Goal: Task Accomplishment & Management: Complete application form

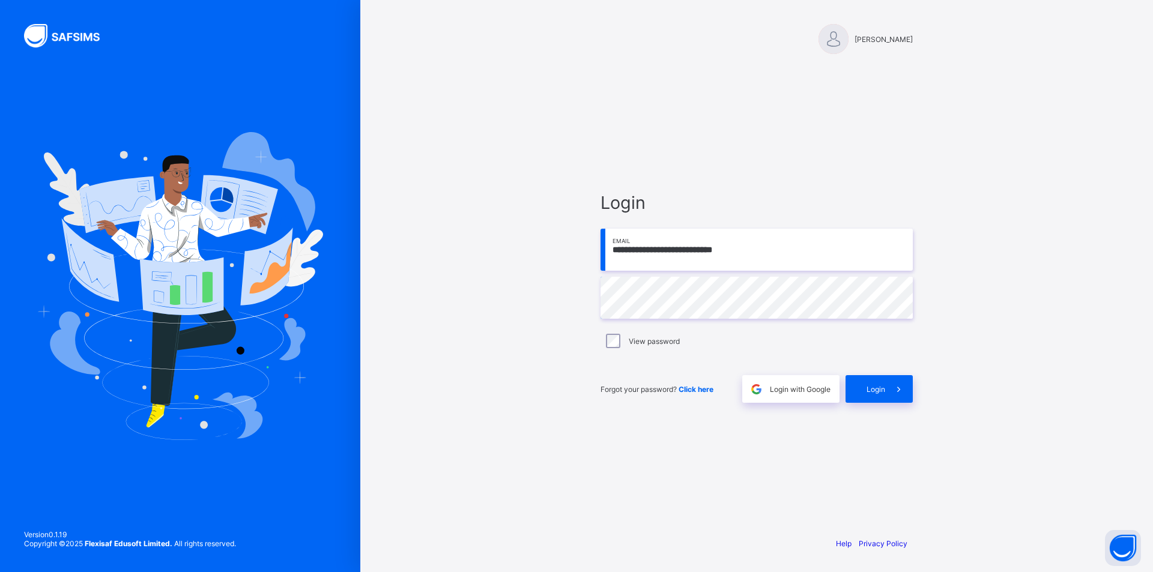
click at [880, 389] on span "Login" at bounding box center [876, 389] width 19 height 9
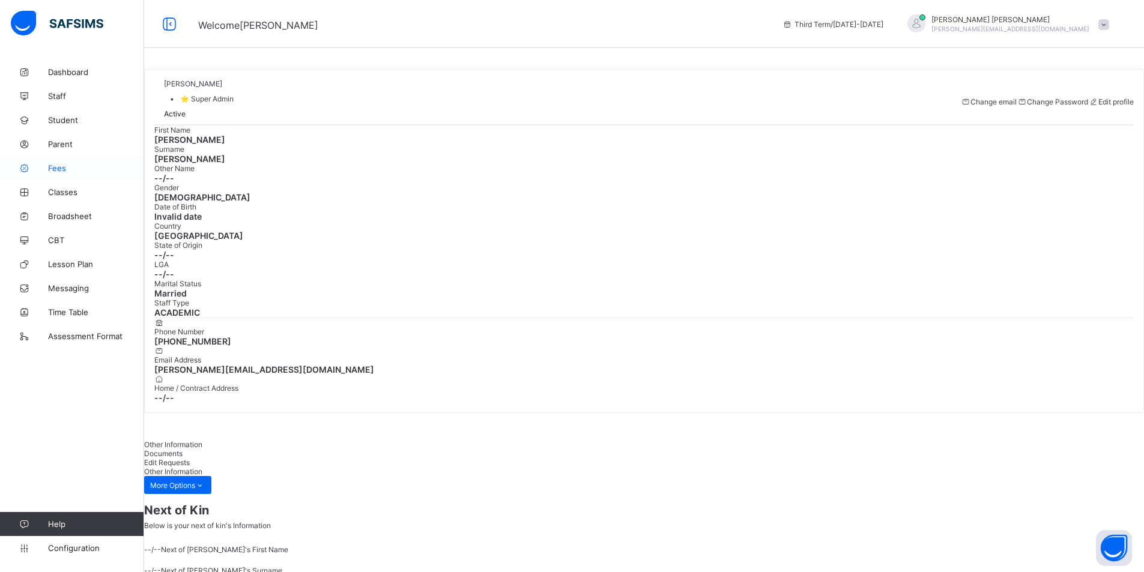
click at [56, 170] on span "Fees" at bounding box center [96, 168] width 96 height 10
select select "****"
select select "*"
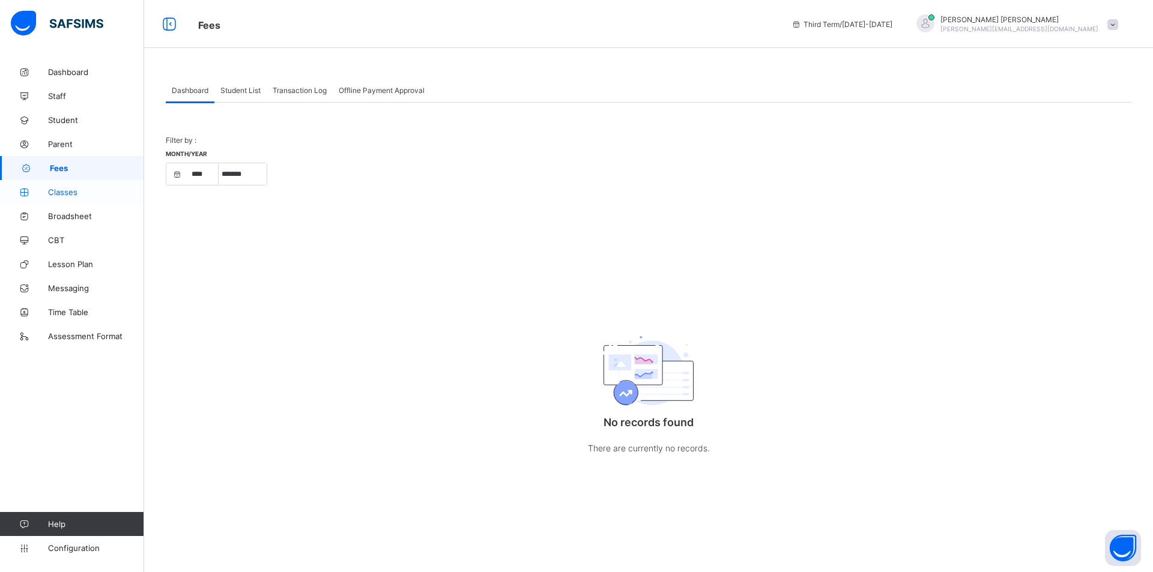
click at [62, 190] on span "Classes" at bounding box center [96, 192] width 96 height 10
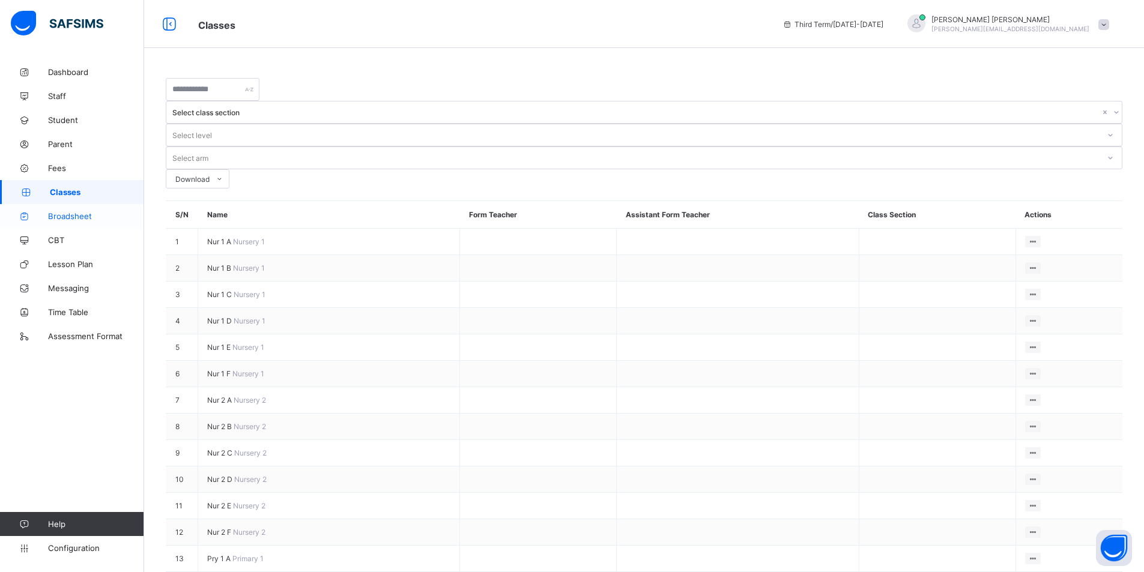
click at [81, 212] on span "Broadsheet" at bounding box center [96, 216] width 96 height 10
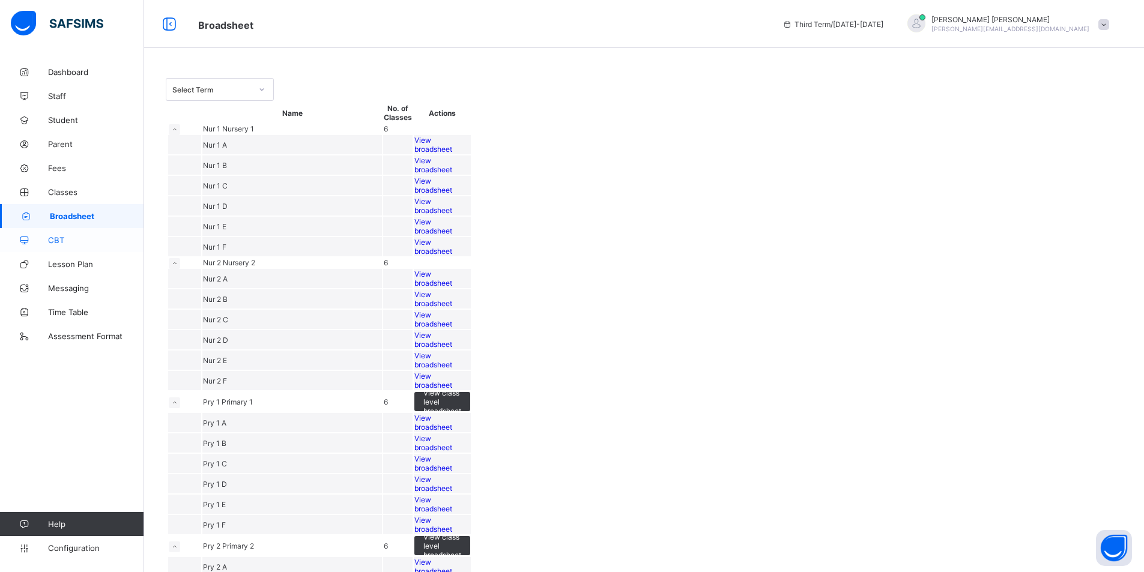
click at [74, 237] on span "CBT" at bounding box center [96, 240] width 96 height 10
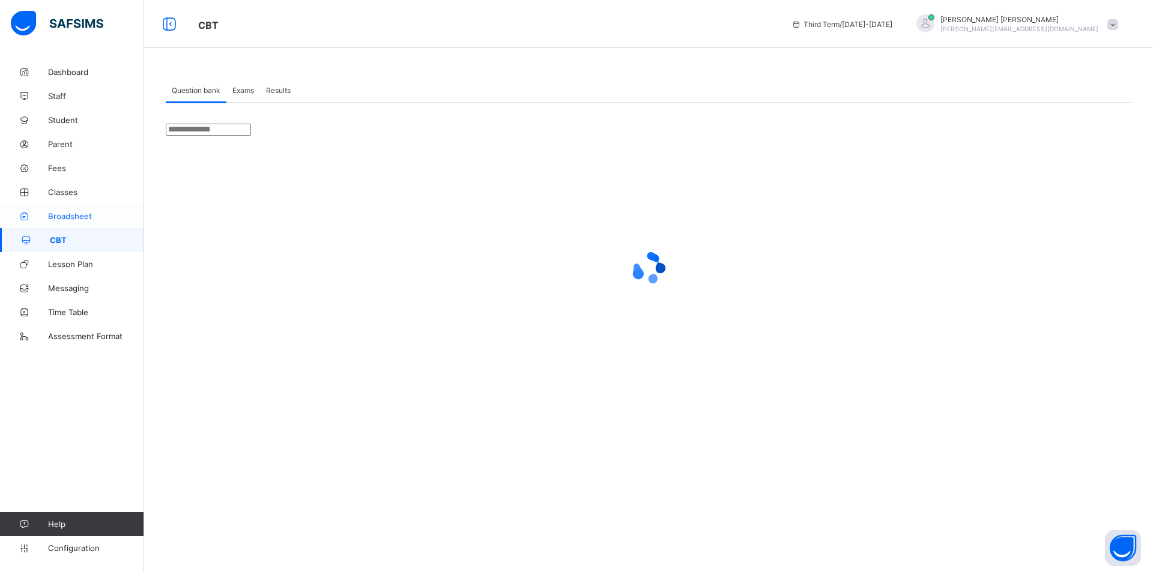
click at [92, 217] on span "Broadsheet" at bounding box center [96, 216] width 96 height 10
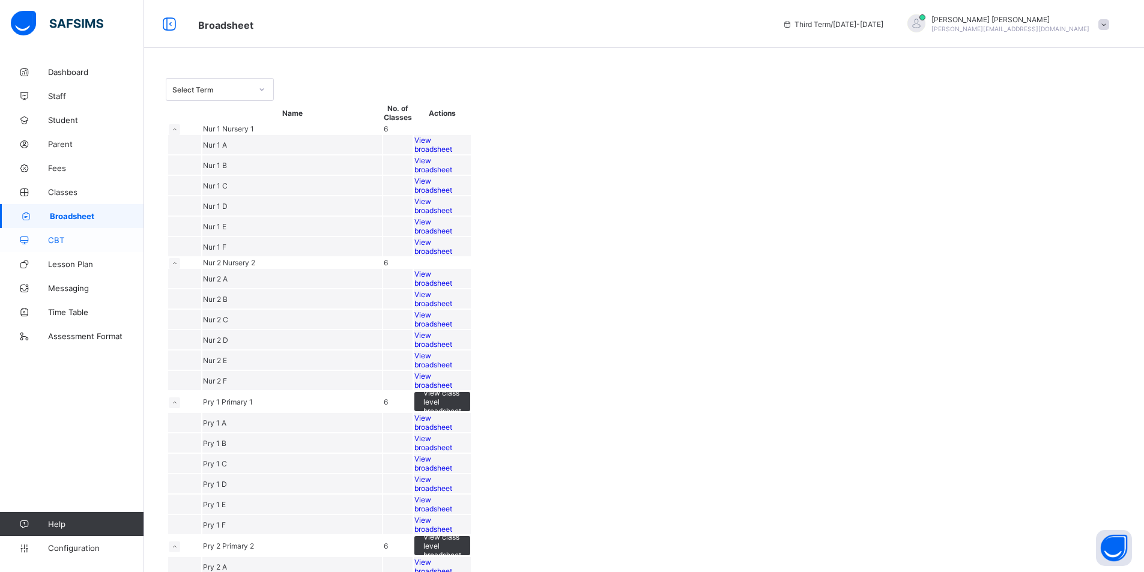
click at [62, 229] on link "CBT" at bounding box center [72, 240] width 144 height 24
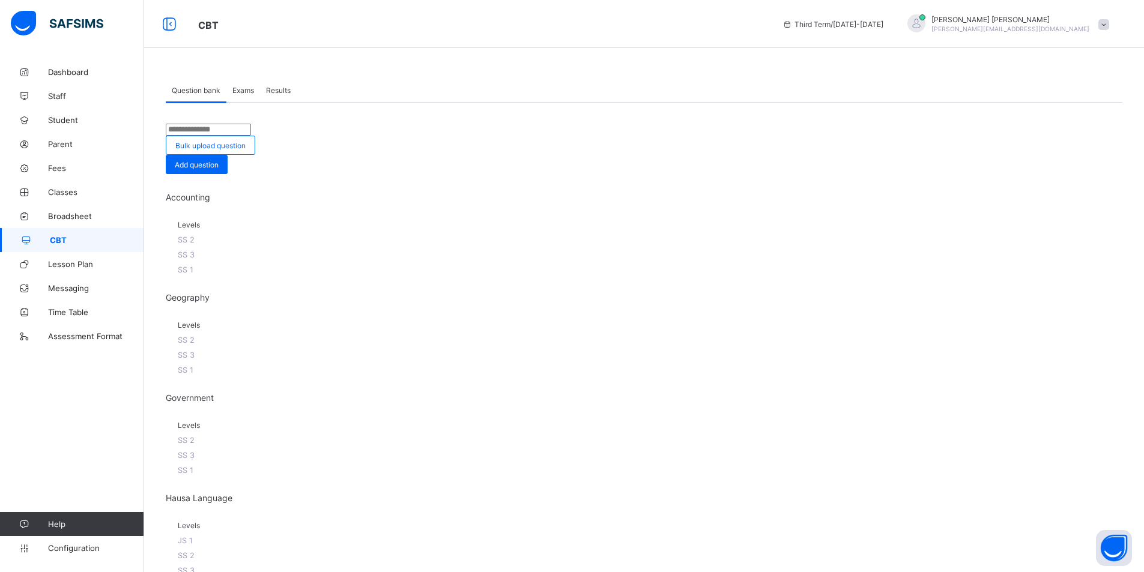
click at [253, 91] on span "Exams" at bounding box center [243, 90] width 22 height 9
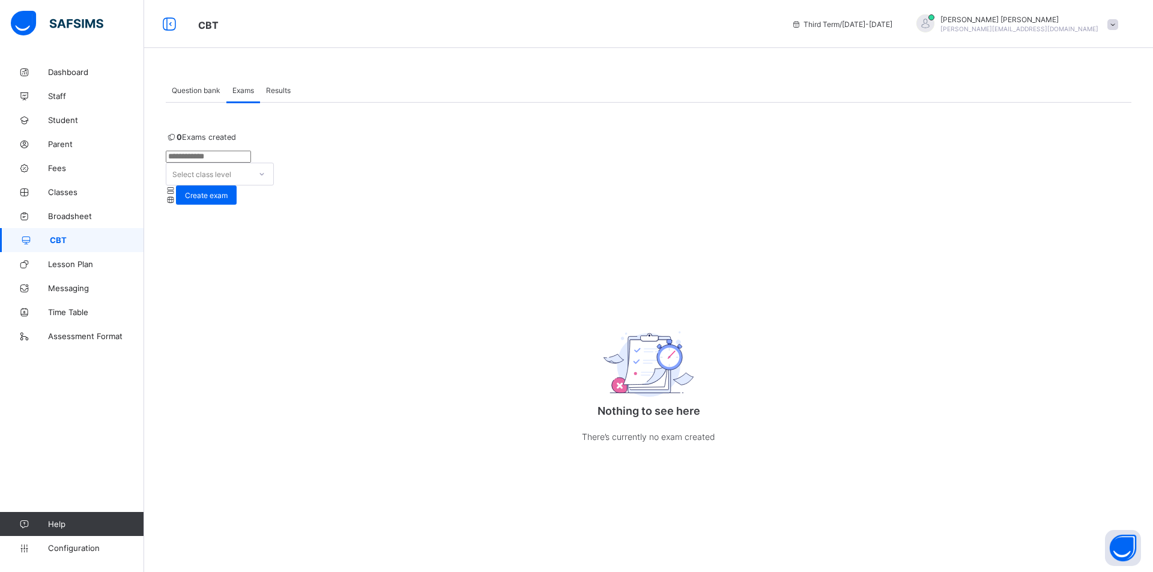
click at [282, 86] on span "Results" at bounding box center [278, 90] width 25 height 9
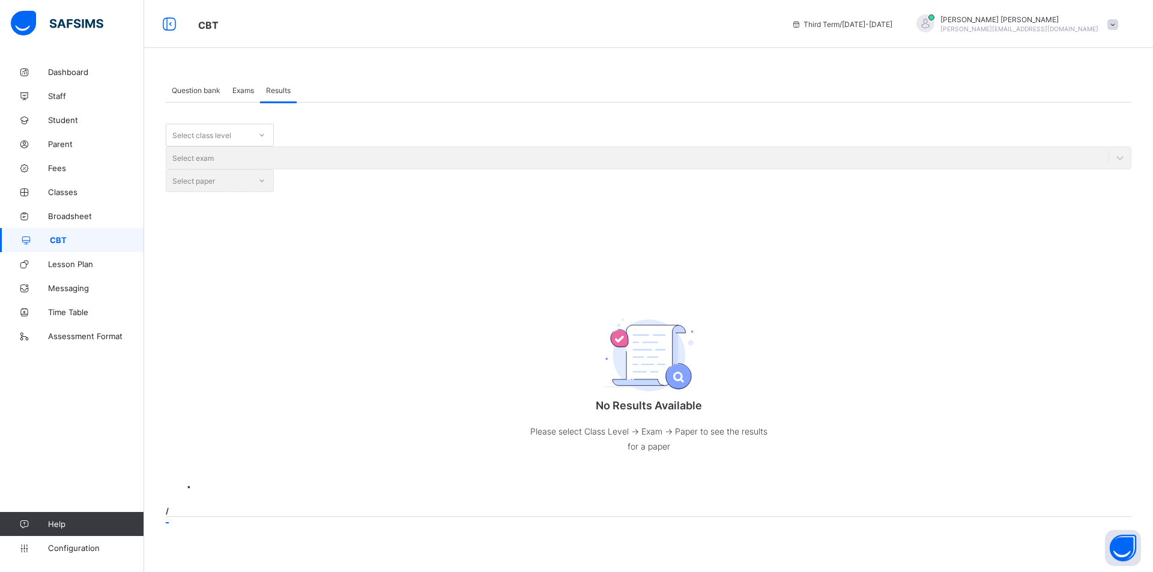
click at [186, 86] on span "Question bank" at bounding box center [196, 90] width 49 height 9
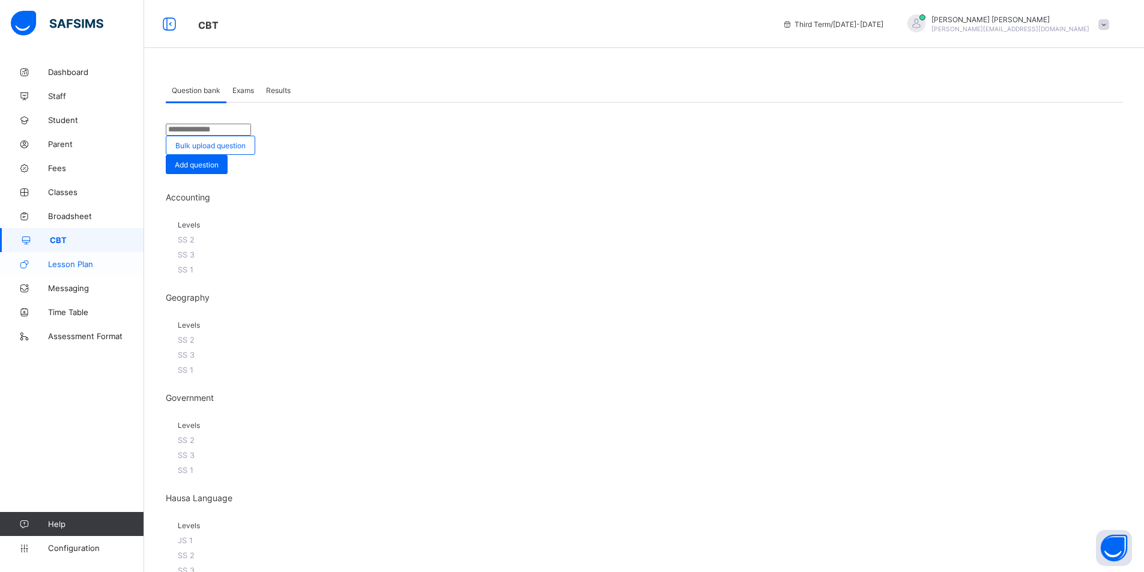
click at [64, 262] on span "Lesson Plan" at bounding box center [96, 264] width 96 height 10
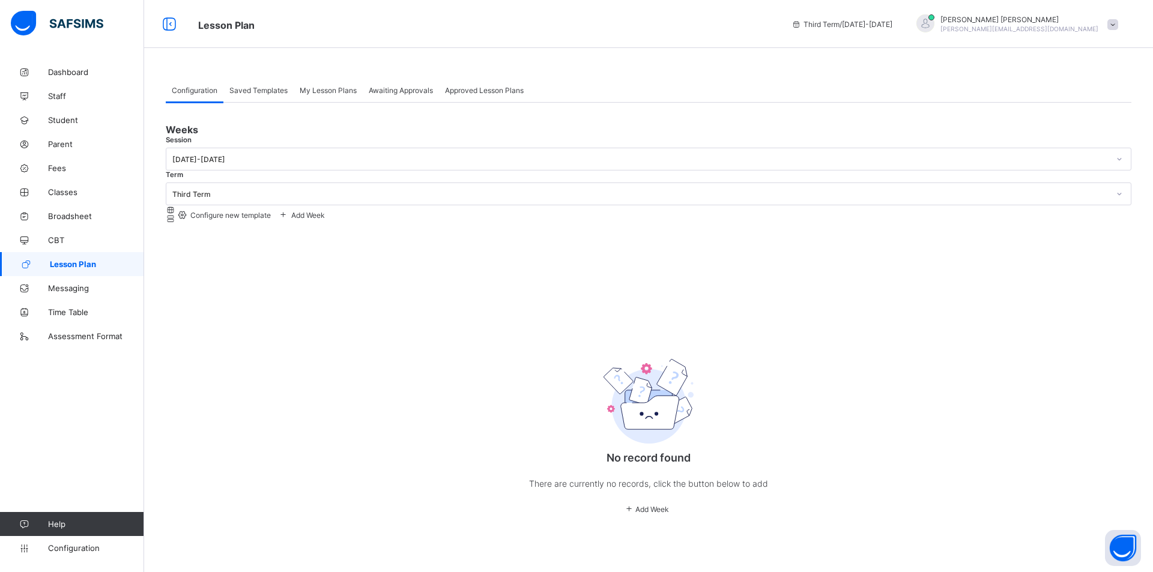
click at [255, 62] on div "Configuration Saved Templates My Lesson Plans Awaiting Approvals Approved Lesso…" at bounding box center [648, 307] width 1009 height 494
click at [182, 68] on div "Configuration Saved Templates My Lesson Plans Awaiting Approvals Approved Lesso…" at bounding box center [648, 307] width 1009 height 494
click at [72, 288] on span "Messaging" at bounding box center [96, 288] width 96 height 10
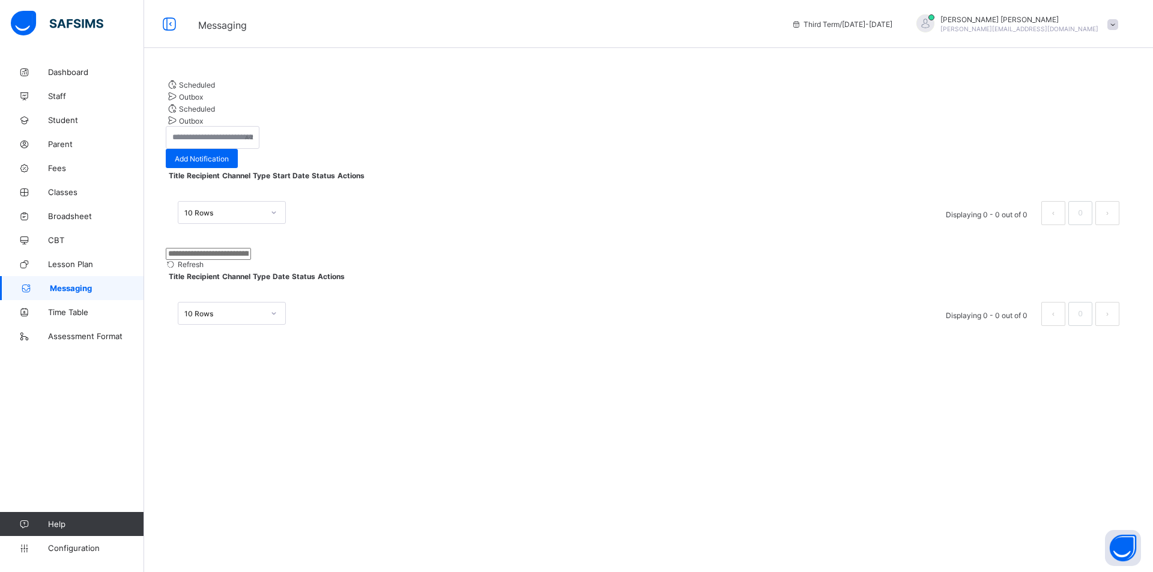
click at [372, 357] on div "Scheduled Outbox Scheduled Outbox Add Notification Title Recipient Channel Type…" at bounding box center [648, 286] width 1009 height 572
click at [216, 195] on div "10 Rows Displaying 0 - 0 out of 0 0" at bounding box center [649, 207] width 966 height 60
click at [217, 196] on div "10 Rows Displaying 0 - 0 out of 0 0" at bounding box center [649, 207] width 966 height 60
click at [73, 311] on span "Time Table" at bounding box center [96, 313] width 96 height 10
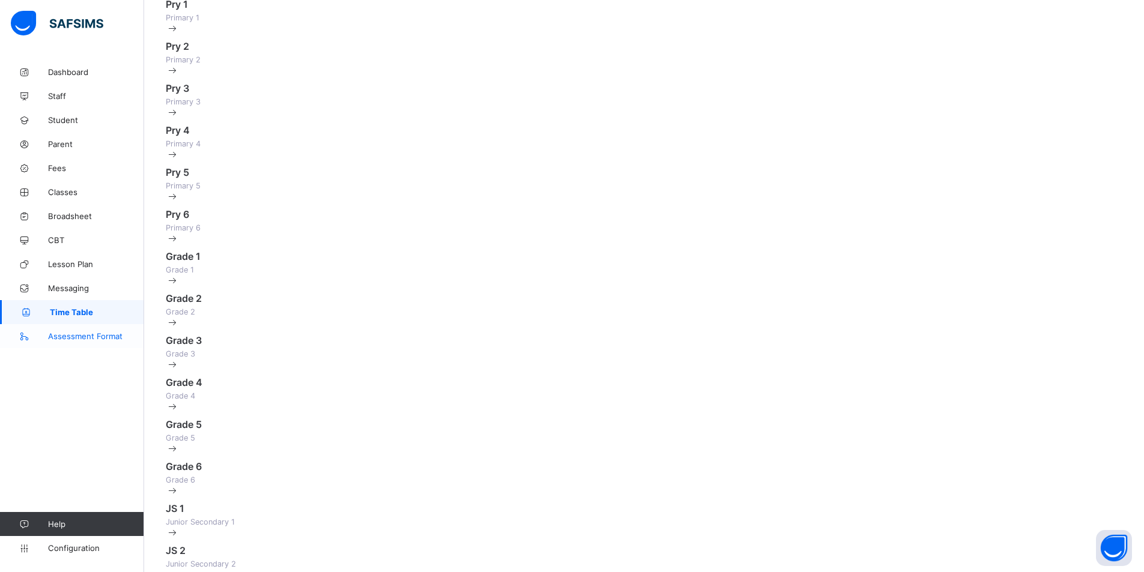
click at [95, 335] on span "Assessment Format" at bounding box center [96, 337] width 96 height 10
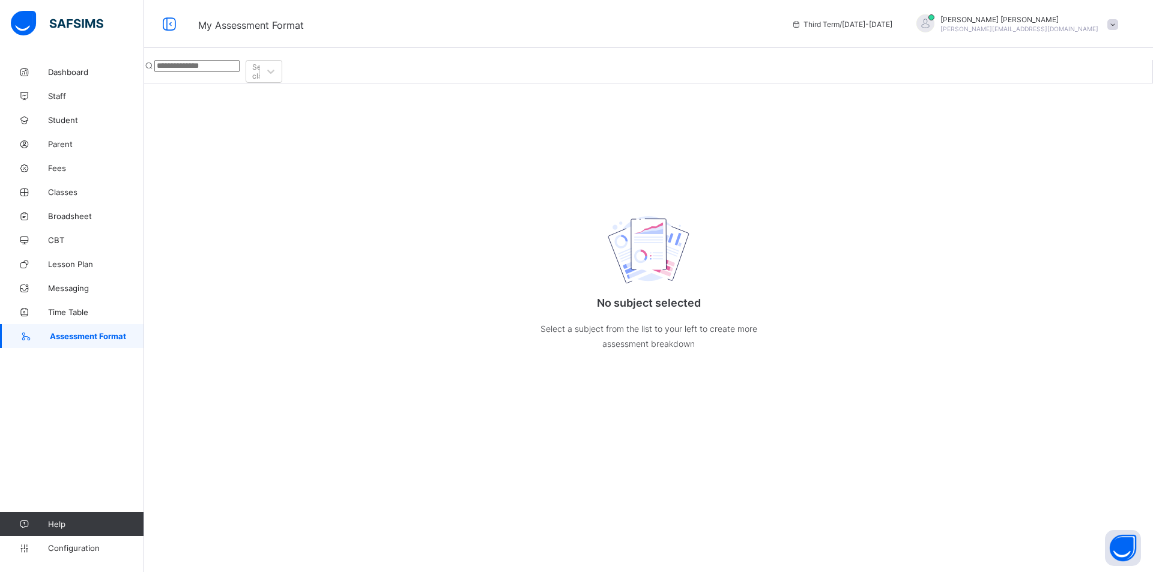
click at [240, 69] on input "text" at bounding box center [196, 66] width 85 height 12
click at [282, 71] on div at bounding box center [271, 72] width 22 height 22
click at [71, 548] on span "Configuration" at bounding box center [95, 549] width 95 height 10
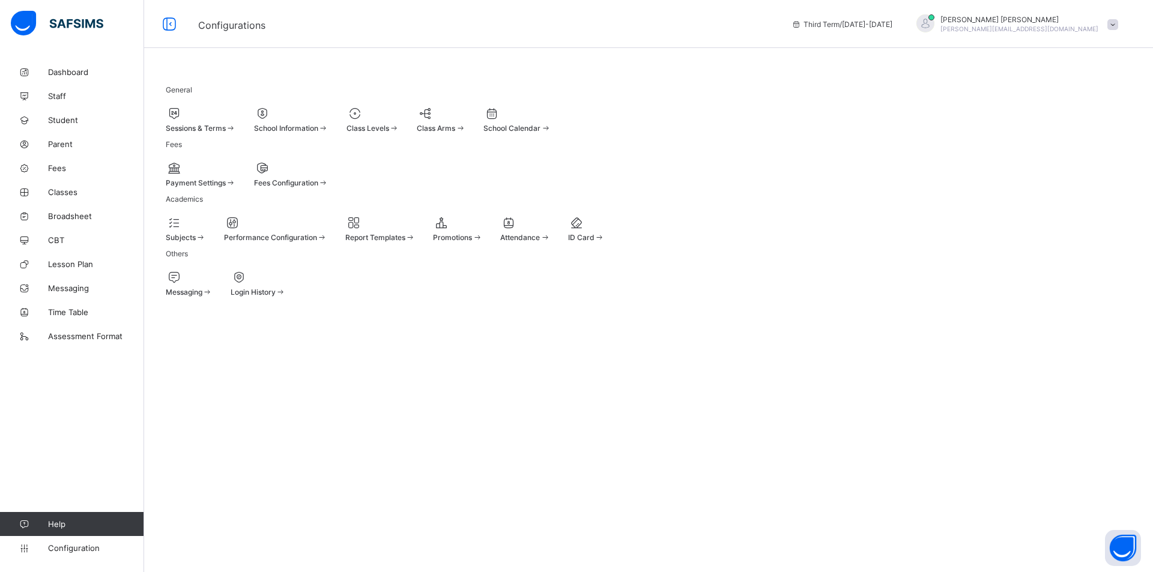
click at [223, 115] on div at bounding box center [201, 113] width 70 height 14
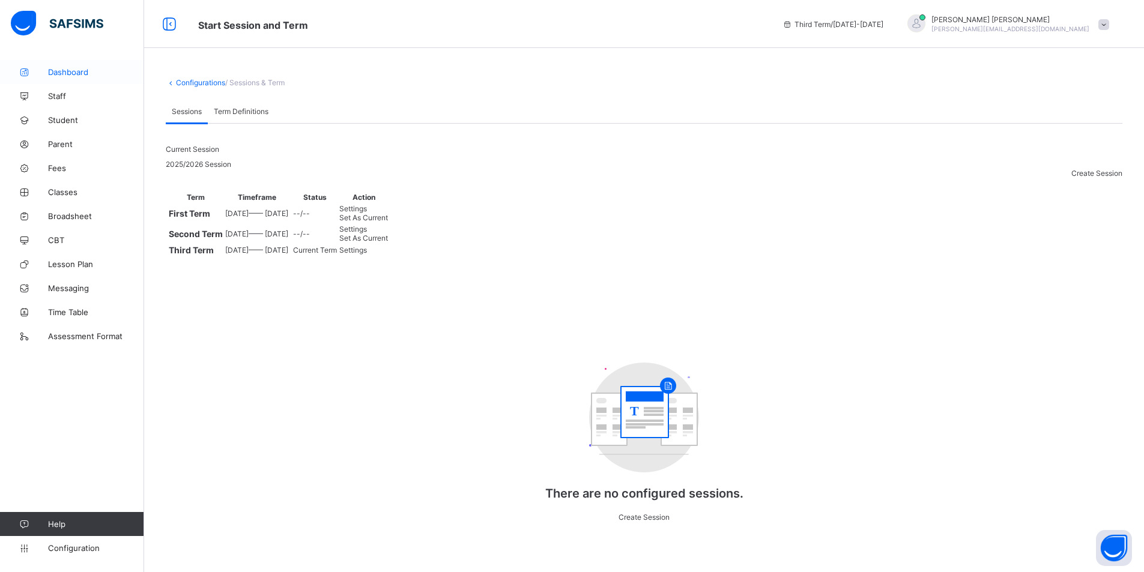
click at [49, 73] on span "Dashboard" at bounding box center [96, 72] width 96 height 10
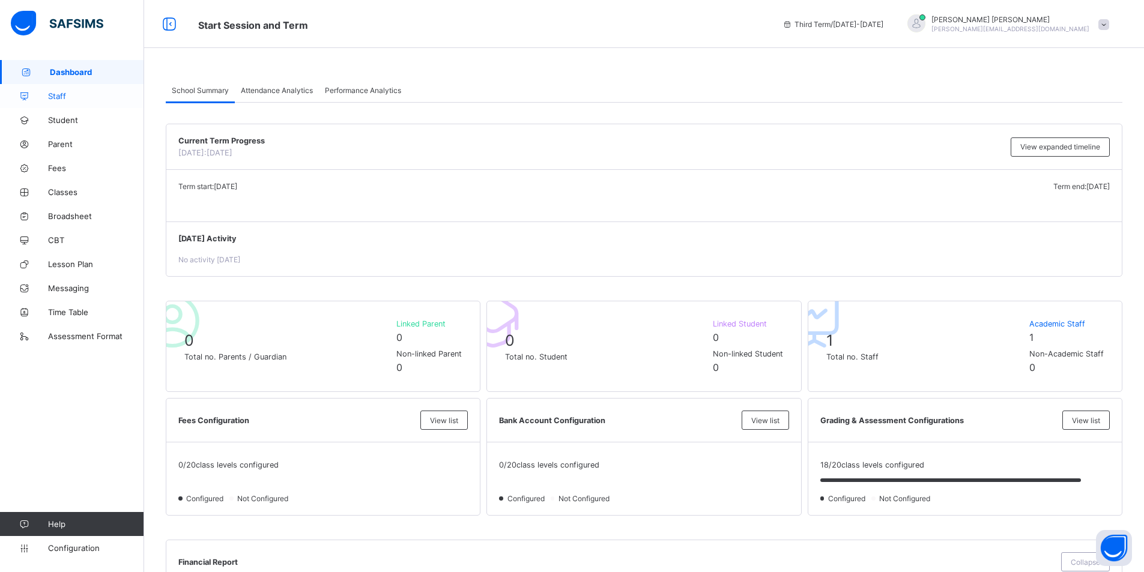
click at [61, 87] on link "Staff" at bounding box center [72, 96] width 144 height 24
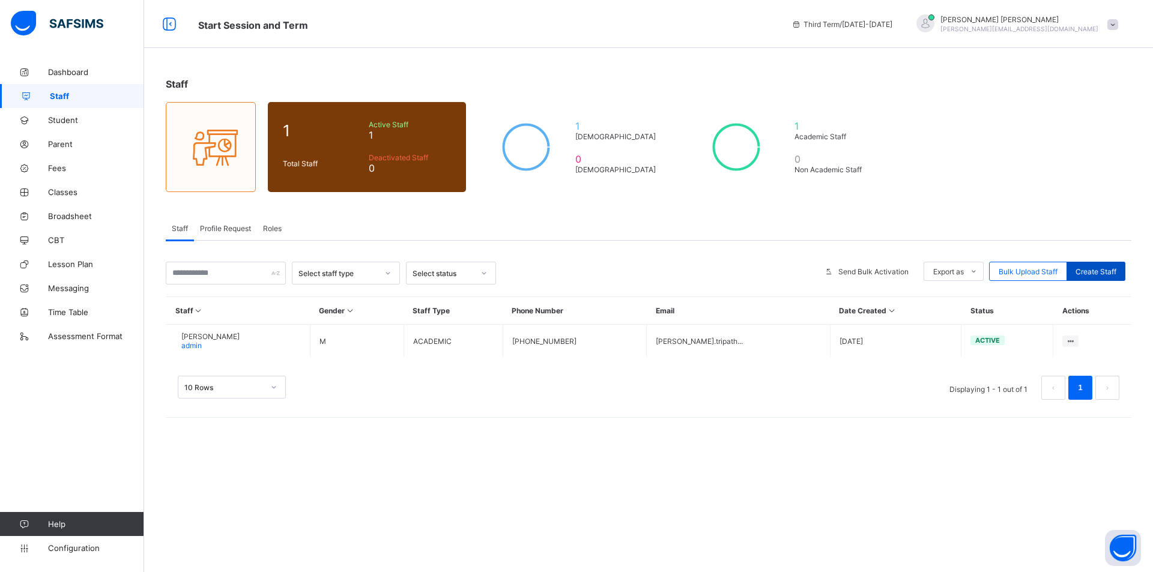
click at [1103, 272] on span "Create Staff" at bounding box center [1096, 271] width 41 height 9
select select "**"
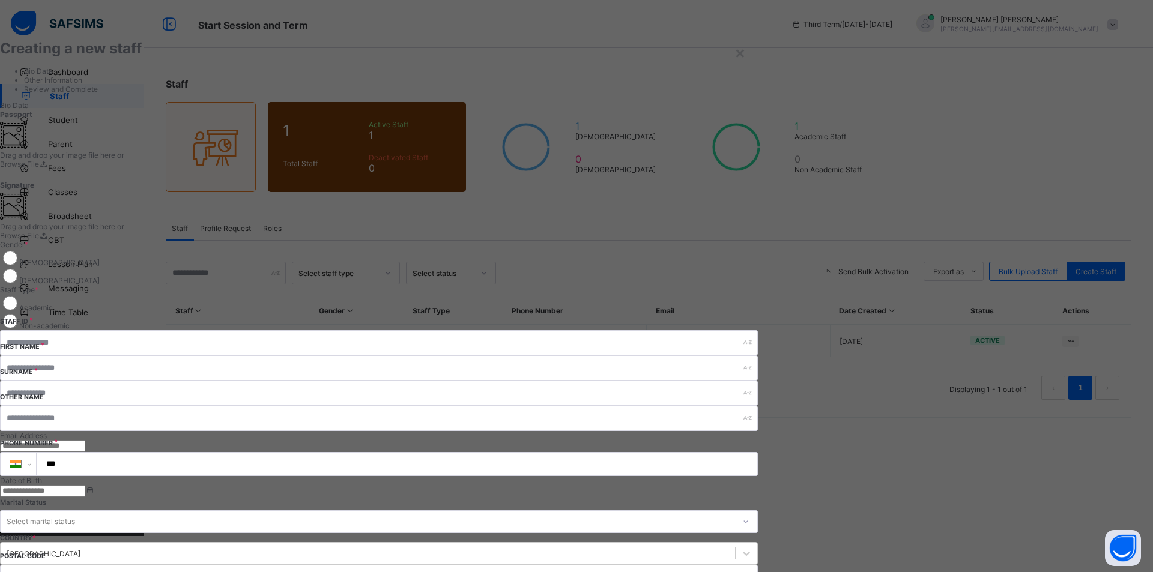
scroll to position [60, 0]
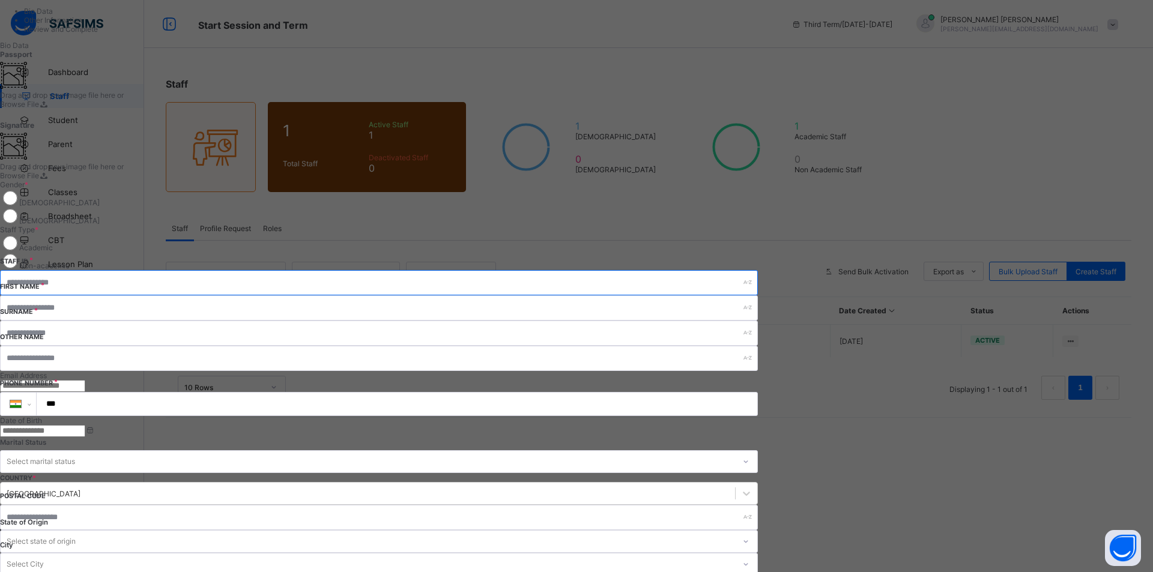
click at [623, 270] on input "text" at bounding box center [379, 282] width 758 height 25
type input "********"
click at [626, 295] on input "text" at bounding box center [379, 307] width 758 height 25
type input "*"
type input "*****"
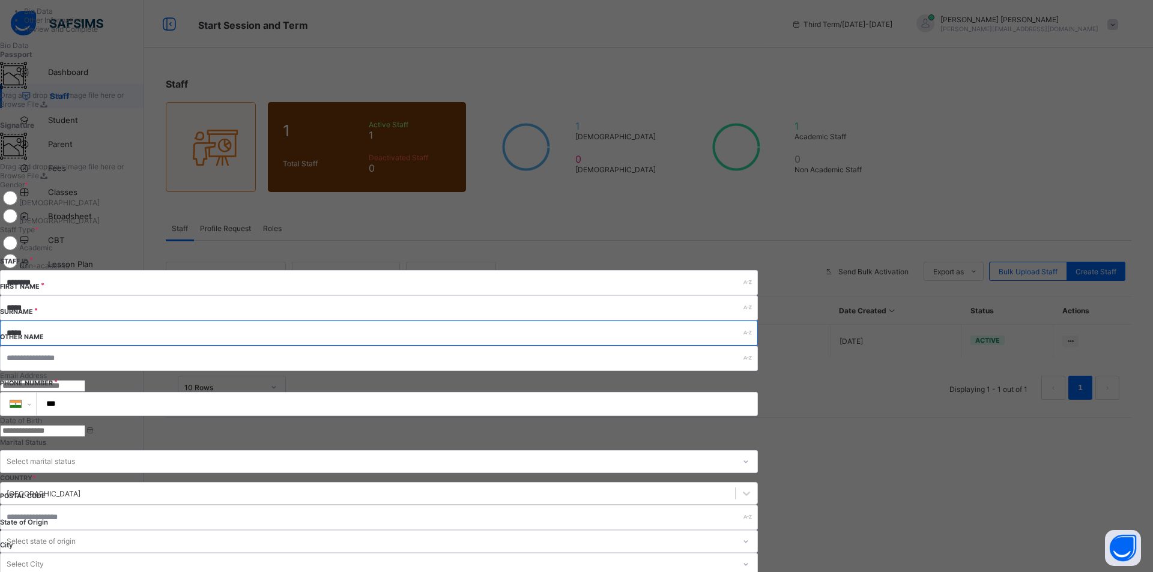
type input "*****"
click at [655, 346] on input "text" at bounding box center [379, 358] width 758 height 25
click at [85, 380] on input "email" at bounding box center [42, 386] width 85 height 12
click at [85, 425] on input at bounding box center [42, 431] width 85 height 12
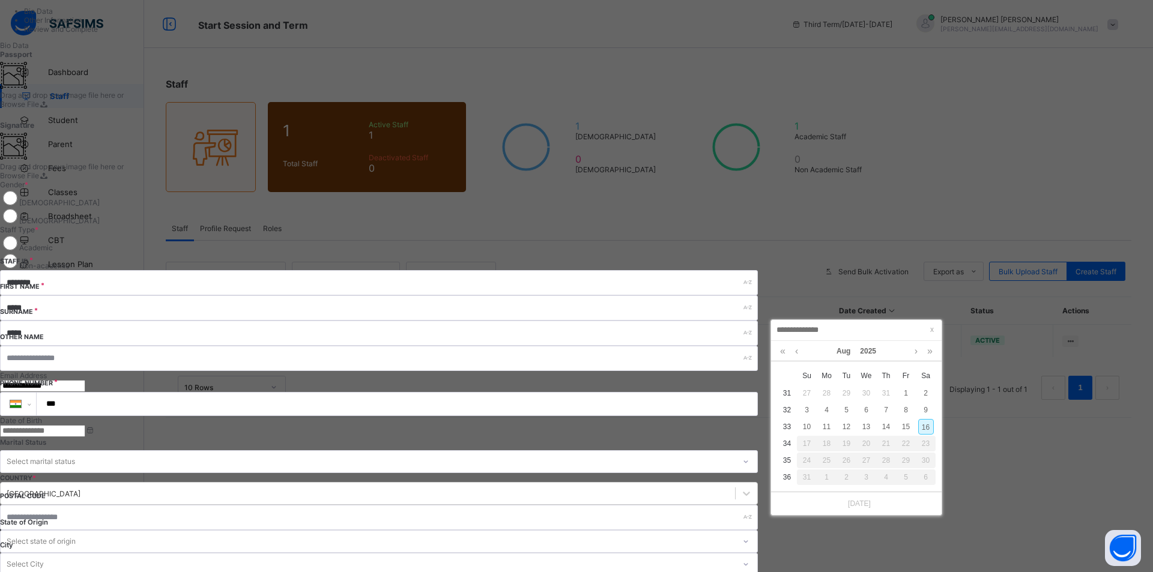
click at [635, 393] on input "***" at bounding box center [394, 404] width 711 height 23
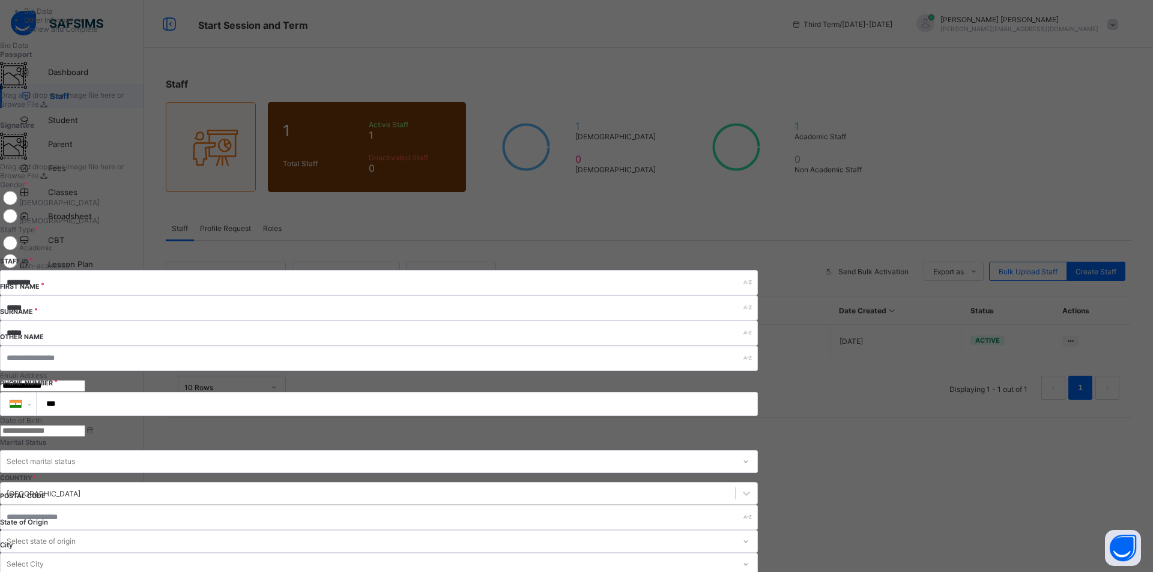
drag, startPoint x: 808, startPoint y: 268, endPoint x: 818, endPoint y: 268, distance: 10.2
click at [85, 380] on input "**********" at bounding box center [42, 386] width 85 height 12
type input "**********"
click at [671, 393] on input "***" at bounding box center [394, 404] width 711 height 23
type input "**********"
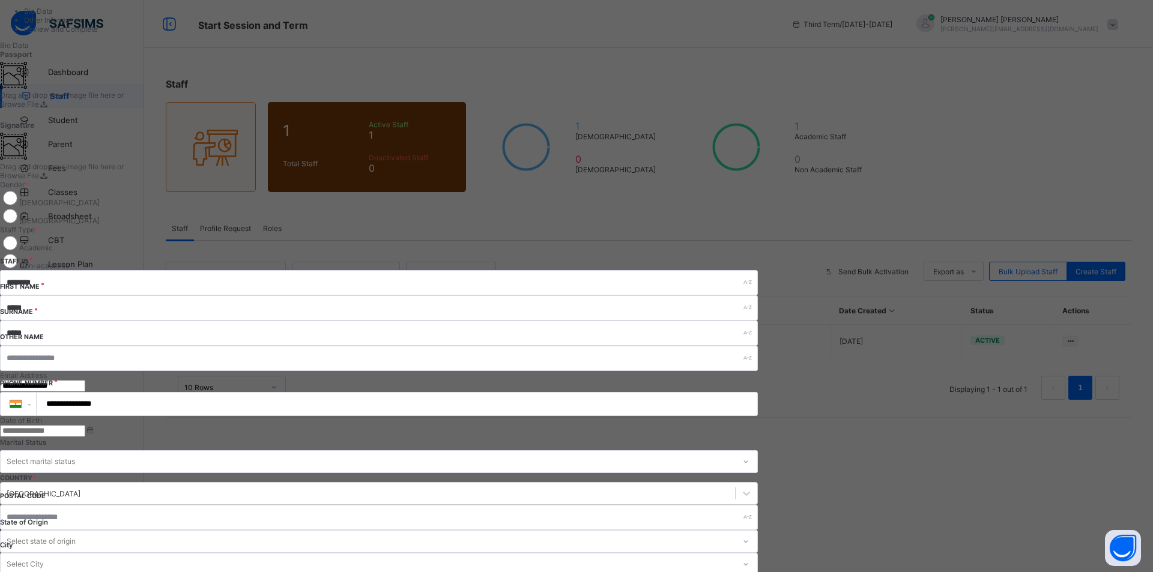
click at [85, 425] on input at bounding box center [42, 431] width 85 height 12
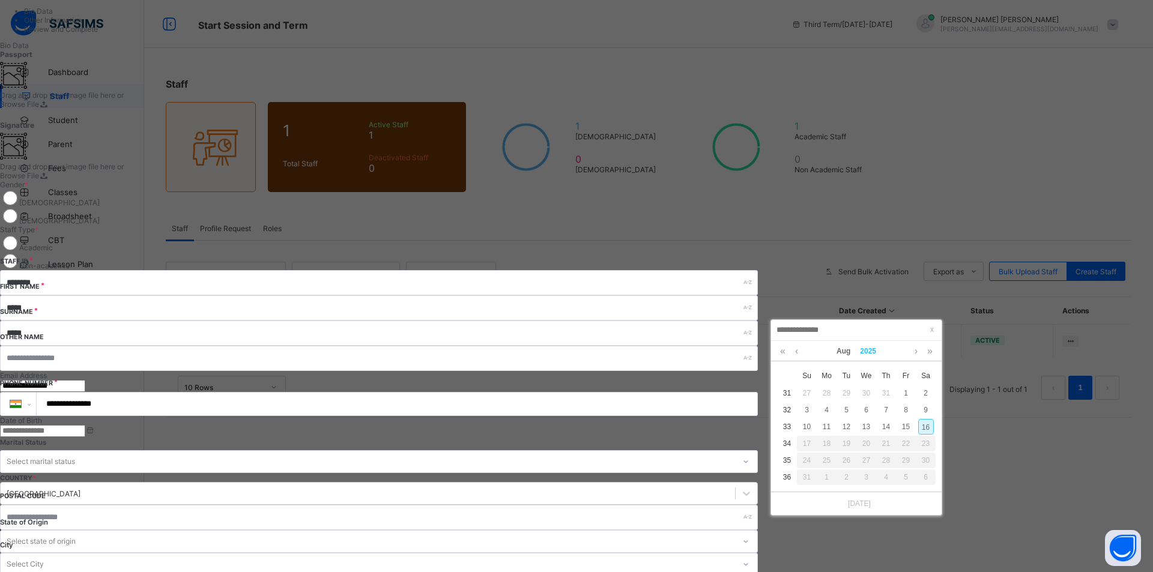
click at [865, 352] on link "2025" at bounding box center [868, 351] width 26 height 20
click at [778, 354] on link at bounding box center [780, 352] width 18 height 23
click at [862, 417] on link "1993" at bounding box center [857, 421] width 28 height 22
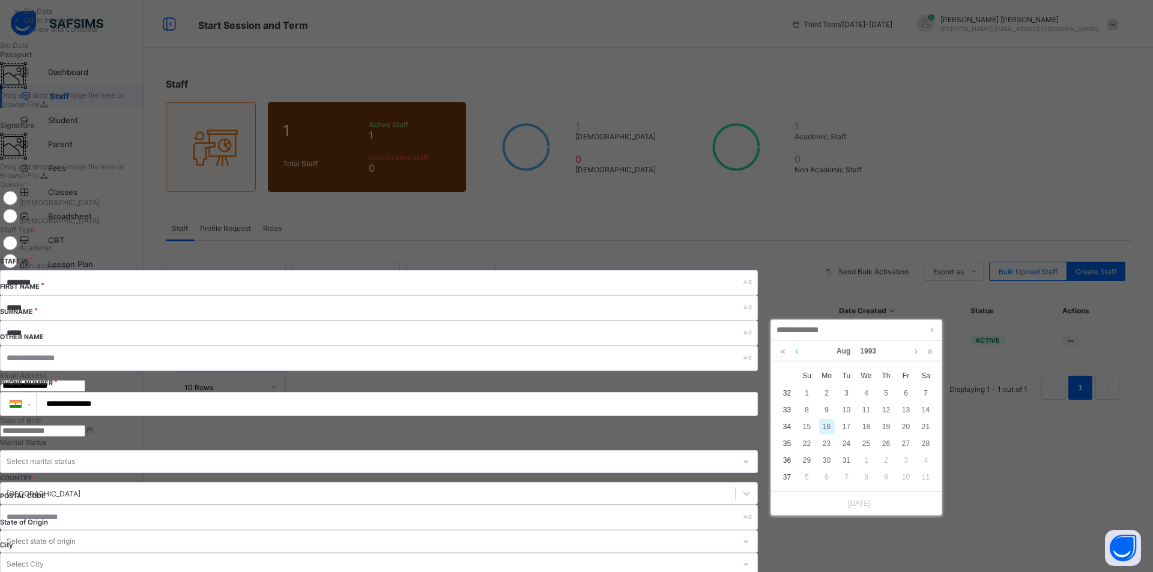
click at [799, 354] on link at bounding box center [796, 351] width 9 height 20
click at [865, 410] on div "7" at bounding box center [867, 410] width 16 height 16
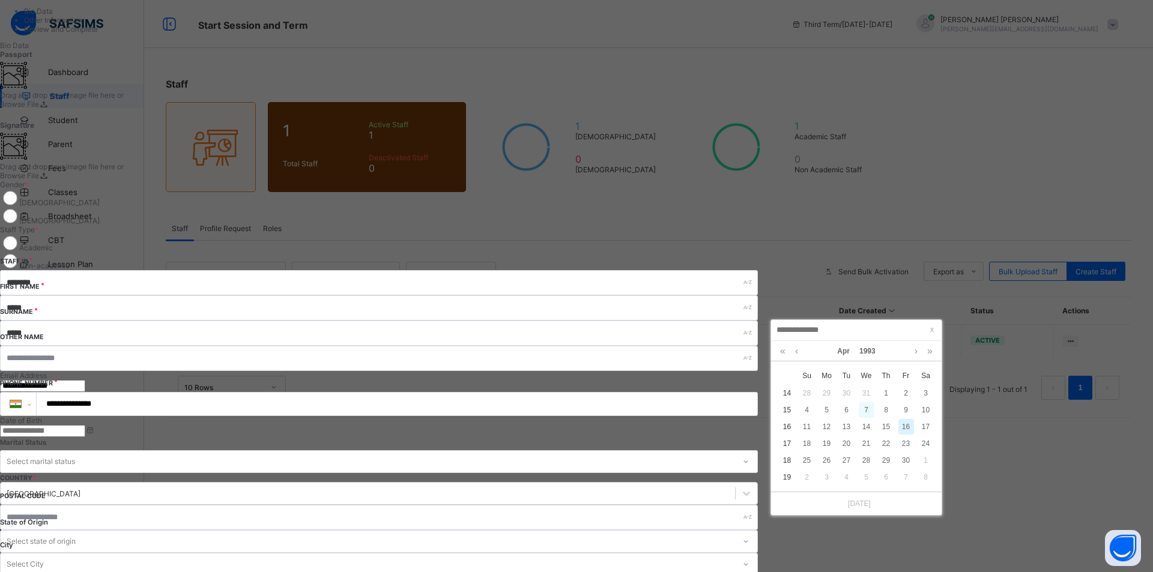
type input "**********"
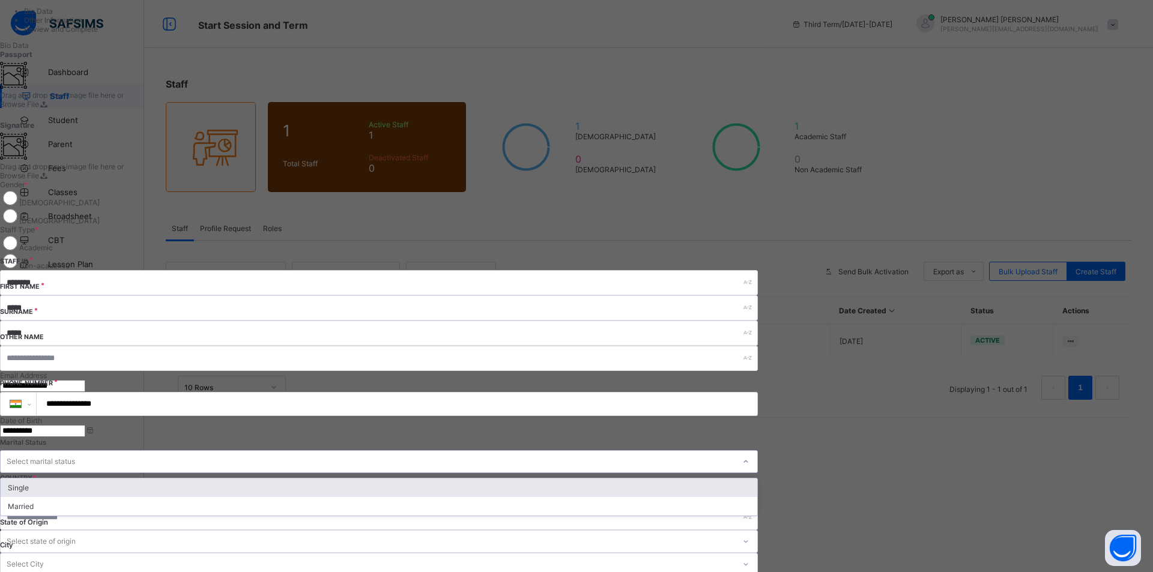
click at [685, 453] on div "Select marital status" at bounding box center [368, 461] width 734 height 17
click at [628, 479] on div "Single" at bounding box center [379, 488] width 757 height 19
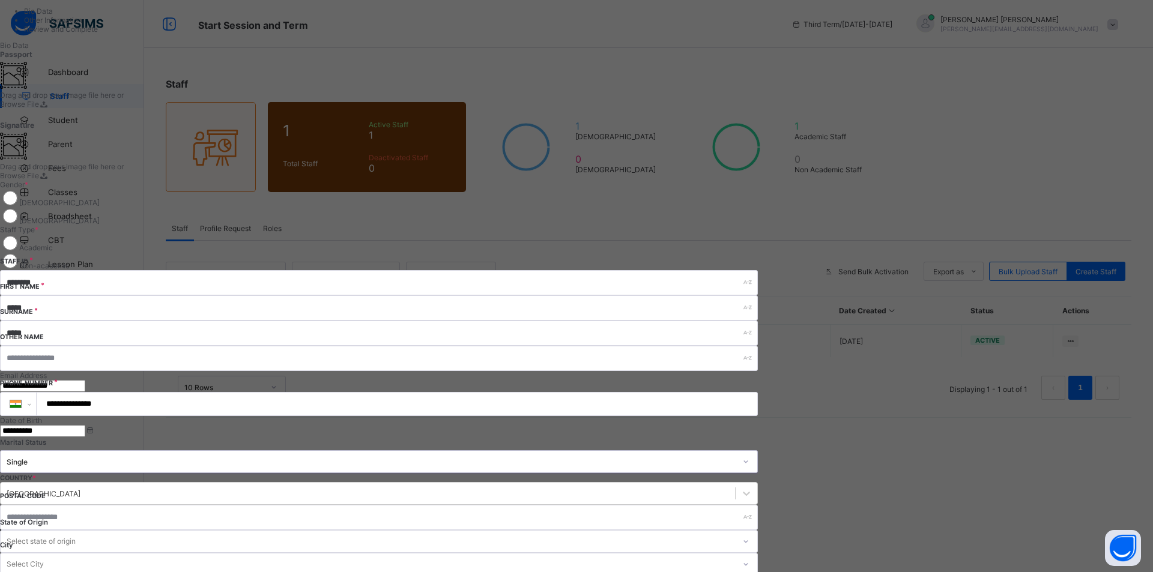
click at [634, 453] on div "Single" at bounding box center [368, 461] width 734 height 17
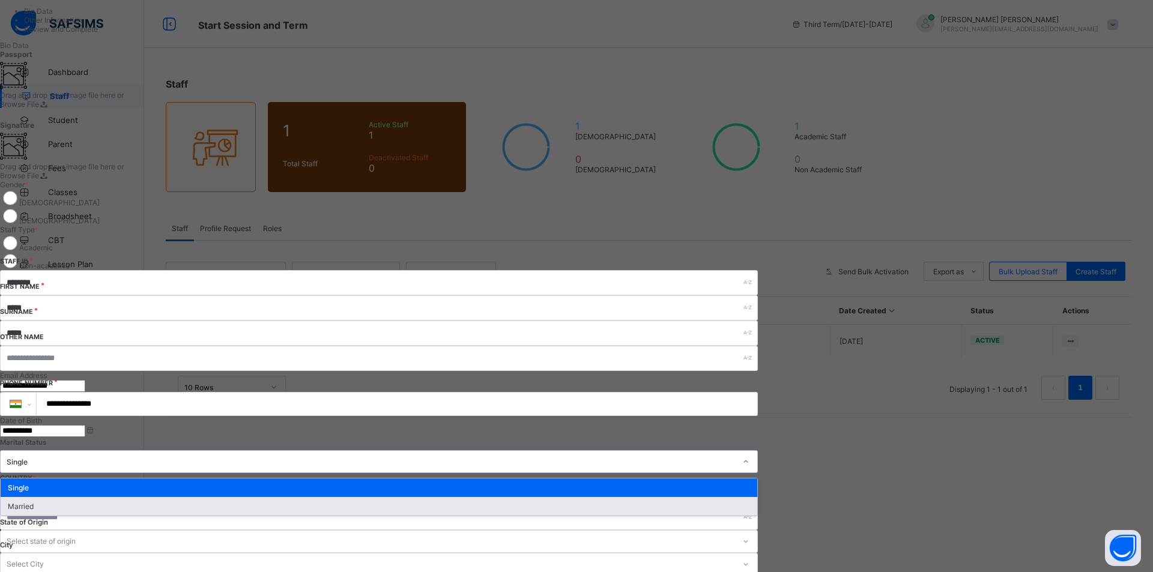
click at [610, 497] on div "Married" at bounding box center [379, 506] width 757 height 19
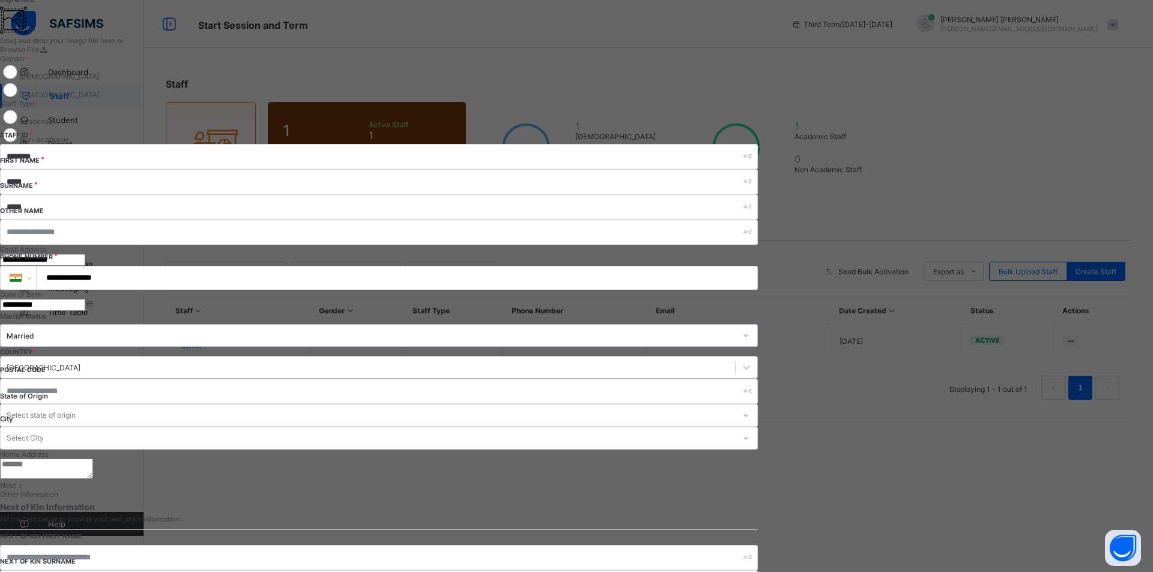
scroll to position [240, 0]
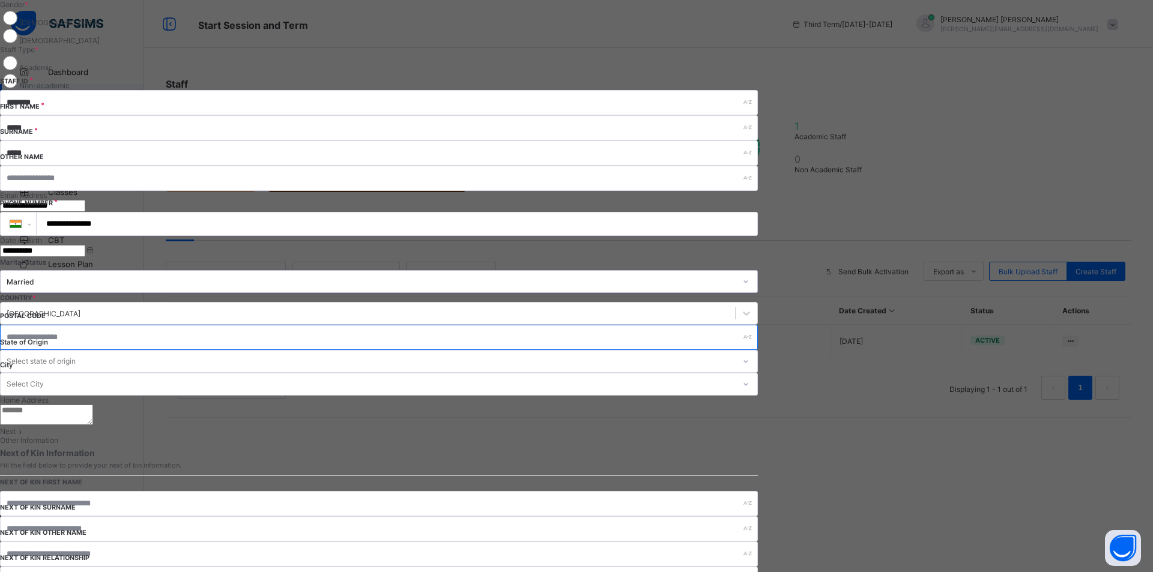
click at [639, 325] on input "text" at bounding box center [379, 337] width 758 height 25
type input "******"
click at [756, 352] on div at bounding box center [746, 361] width 20 height 19
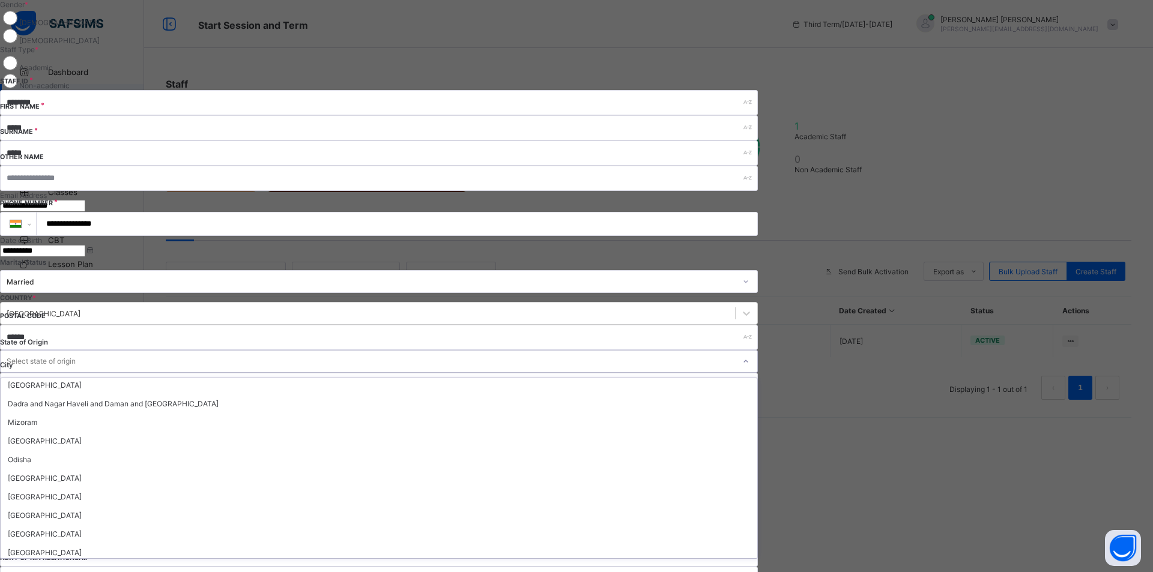
scroll to position [360, 0]
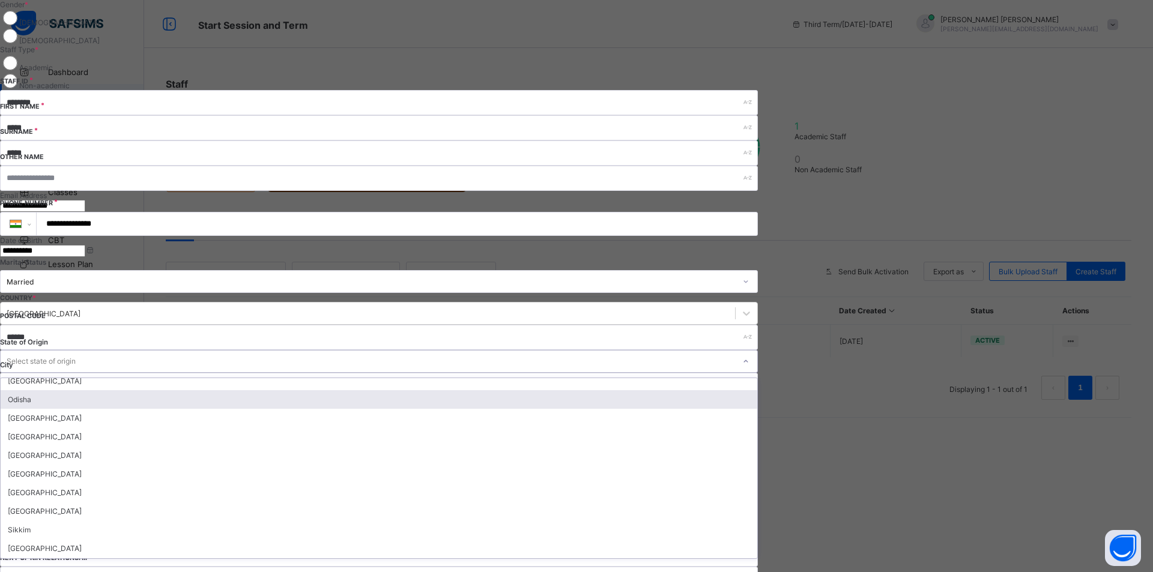
click at [713, 390] on div "Odisha" at bounding box center [379, 399] width 757 height 19
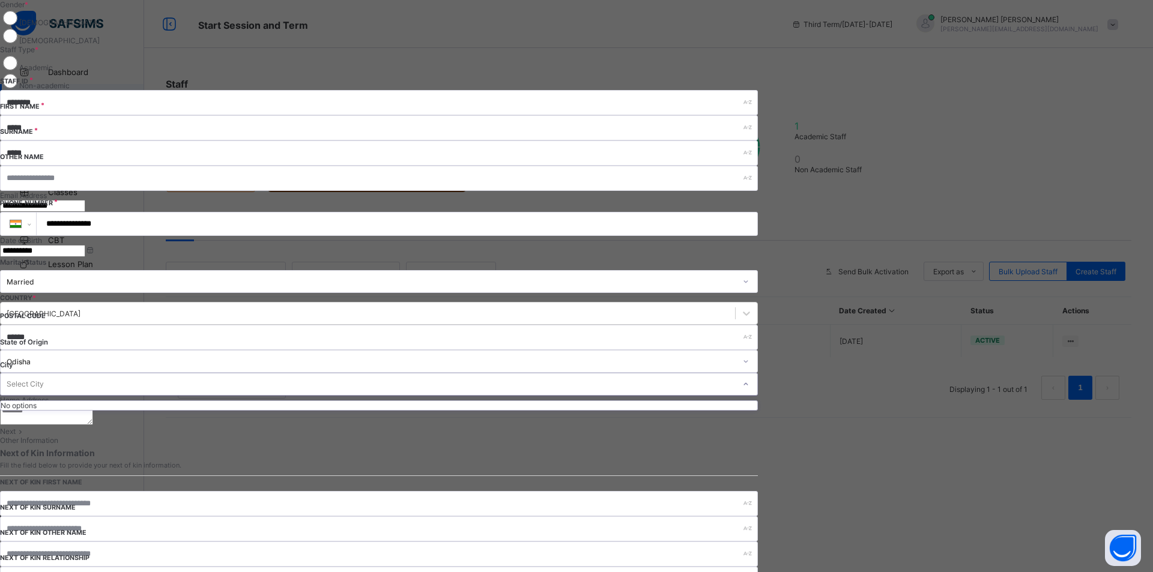
click at [44, 373] on div "Select City" at bounding box center [25, 384] width 37 height 23
type input "*"
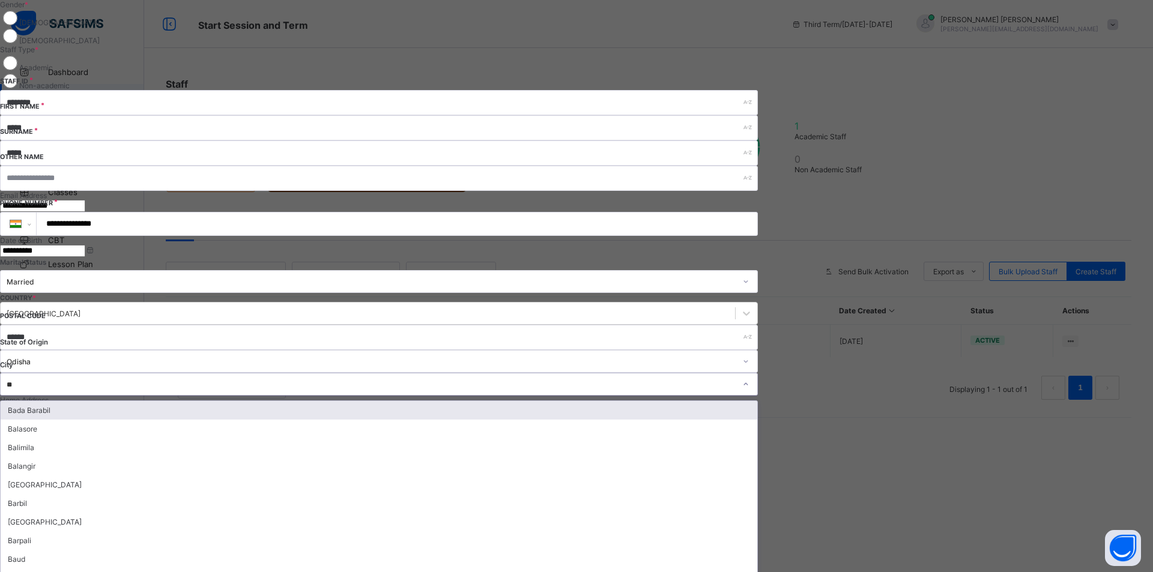
type input "*"
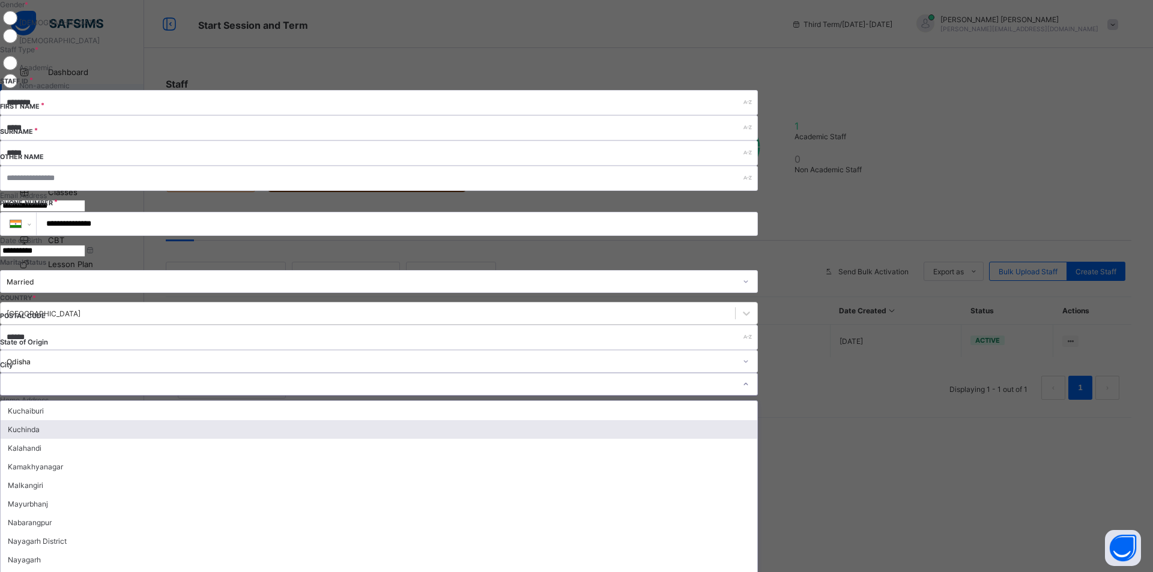
scroll to position [1381, 0]
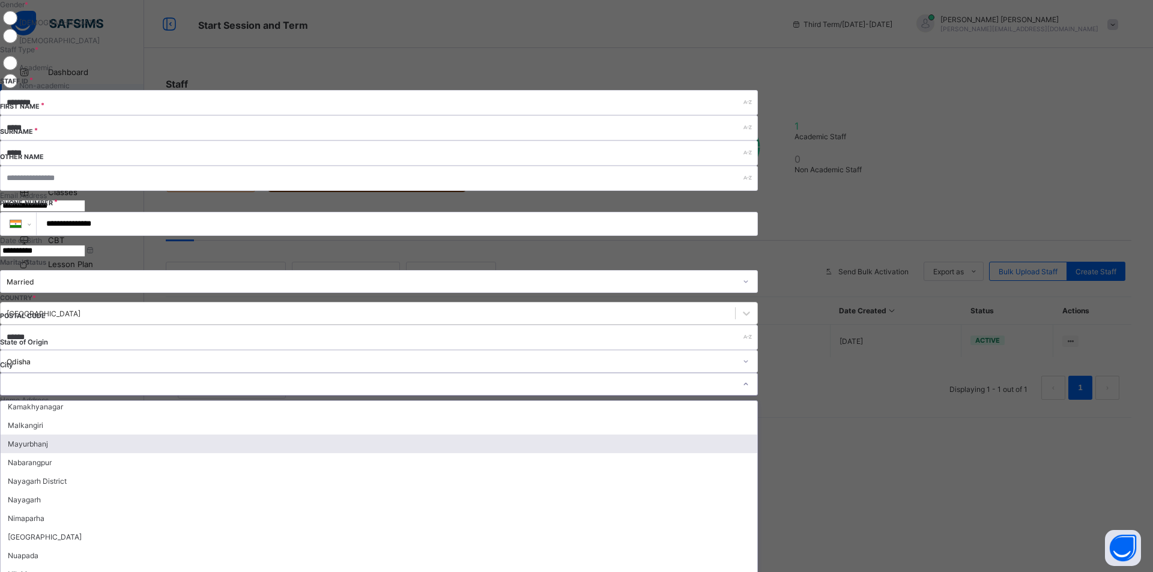
click at [757, 435] on div "Mayurbhanj" at bounding box center [379, 444] width 757 height 19
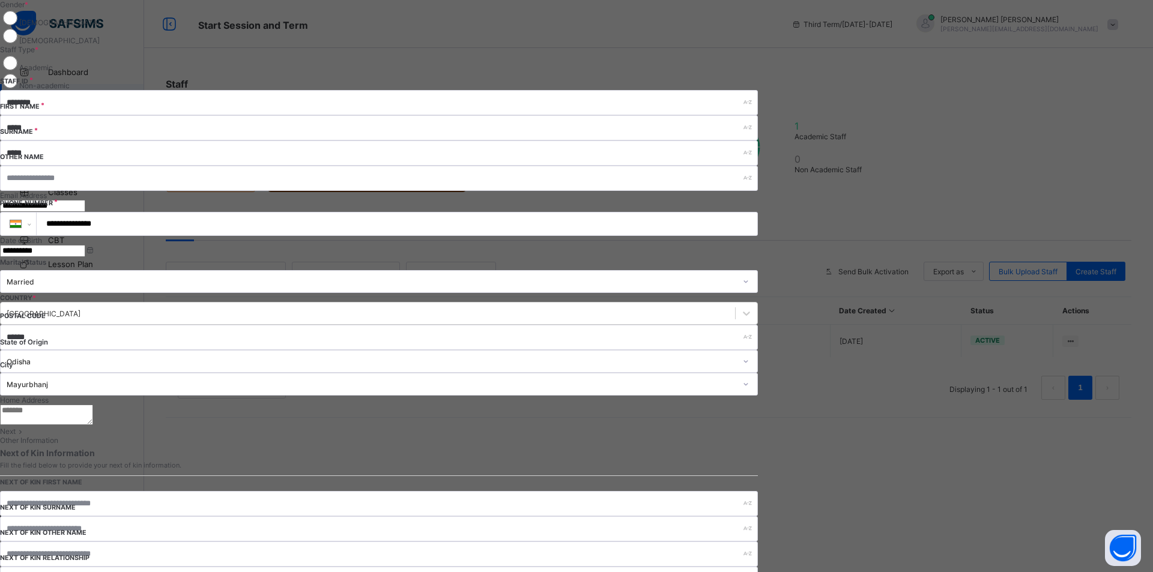
click at [93, 405] on textarea at bounding box center [46, 415] width 93 height 20
click at [758, 436] on div "Next" at bounding box center [379, 431] width 758 height 9
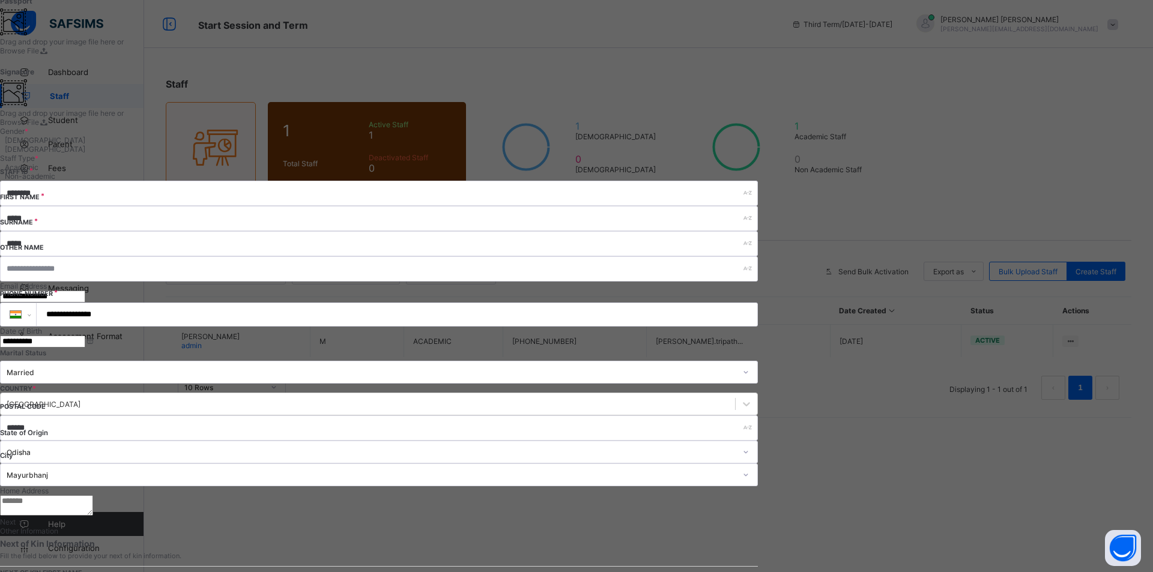
scroll to position [221, 0]
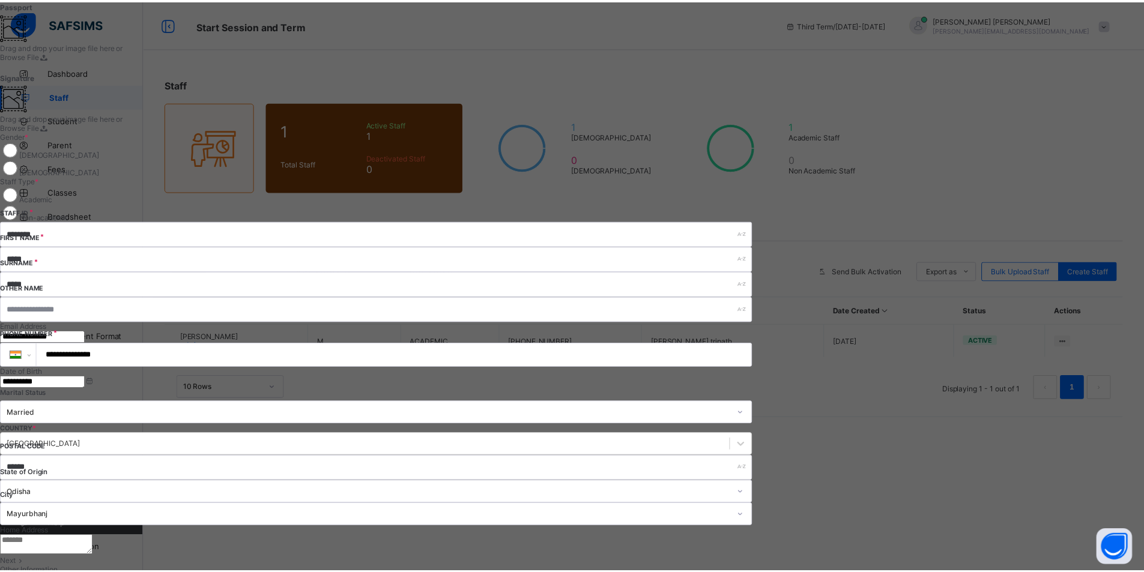
scroll to position [0, 0]
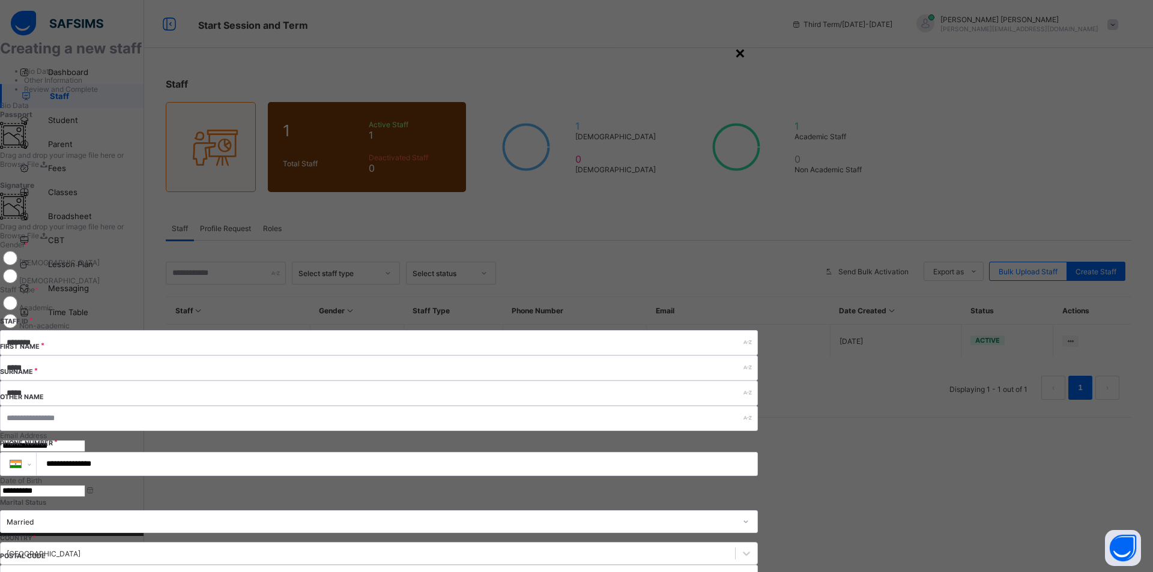
click at [746, 52] on div "×" at bounding box center [740, 52] width 11 height 20
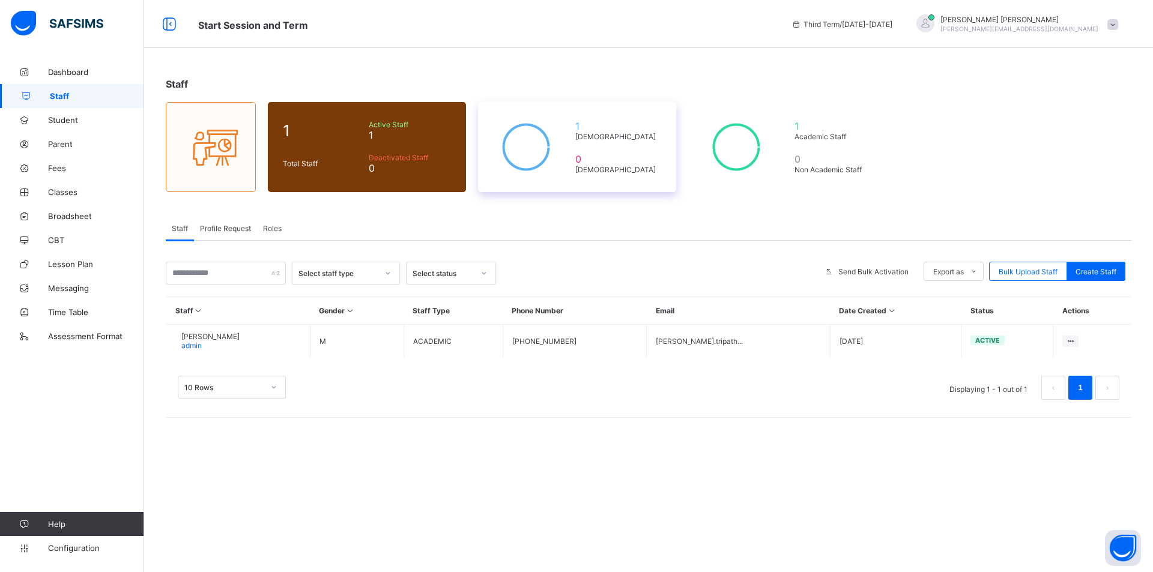
click at [616, 130] on span "1" at bounding box center [618, 126] width 86 height 12
click at [796, 126] on span "1" at bounding box center [833, 126] width 77 height 12
click at [369, 132] on span "1" at bounding box center [410, 135] width 82 height 12
click at [241, 138] on div at bounding box center [210, 147] width 65 height 49
click at [944, 265] on div "Export as" at bounding box center [954, 271] width 60 height 19
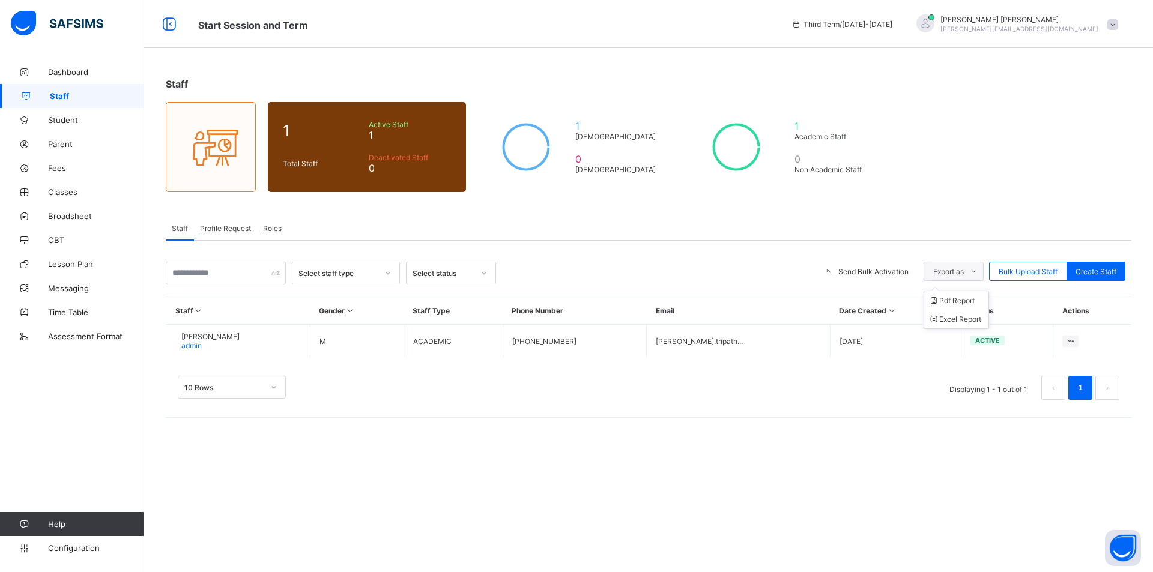
click at [959, 273] on span "Export as" at bounding box center [948, 271] width 31 height 9
click at [862, 271] on span "Send Bulk Activation" at bounding box center [873, 271] width 70 height 9
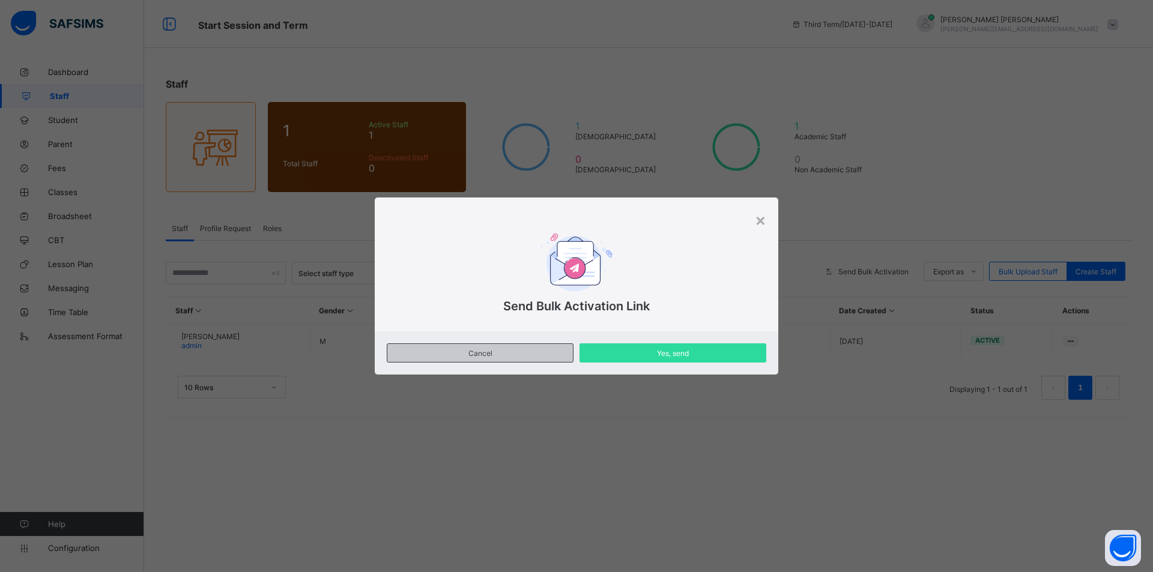
click at [473, 354] on span "Cancel" at bounding box center [480, 353] width 168 height 9
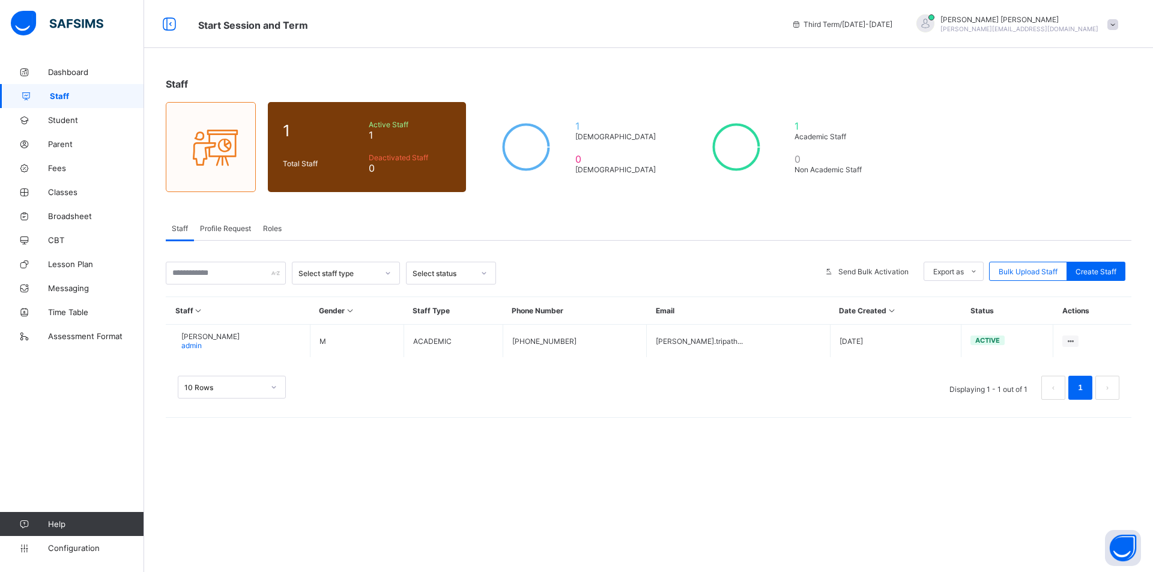
click at [1109, 22] on span at bounding box center [1112, 24] width 11 height 11
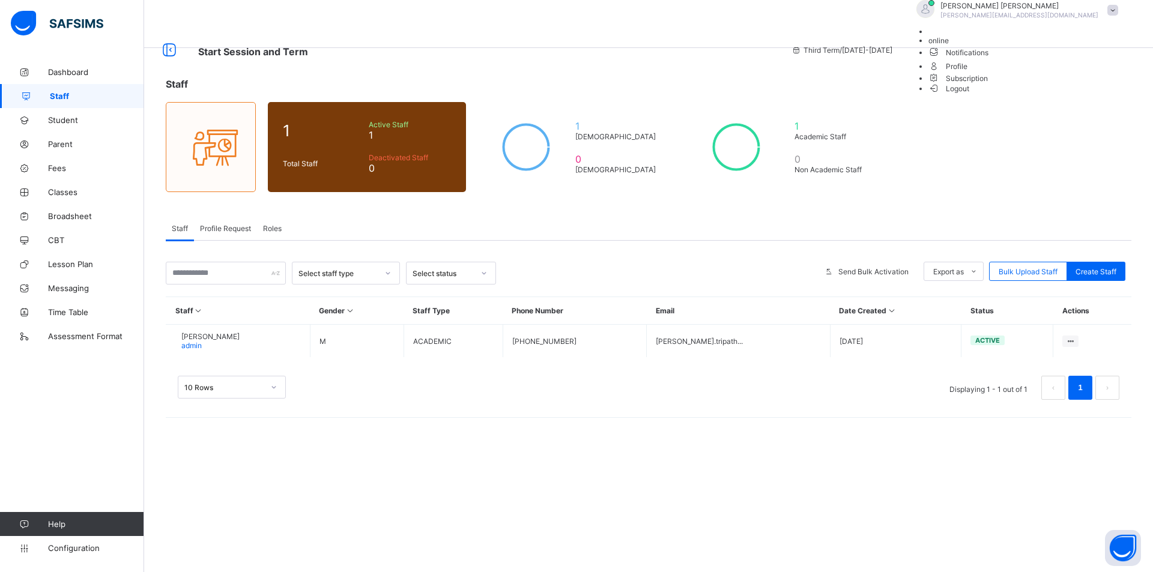
click at [653, 43] on span "Start Session and Term" at bounding box center [485, 51] width 575 height 16
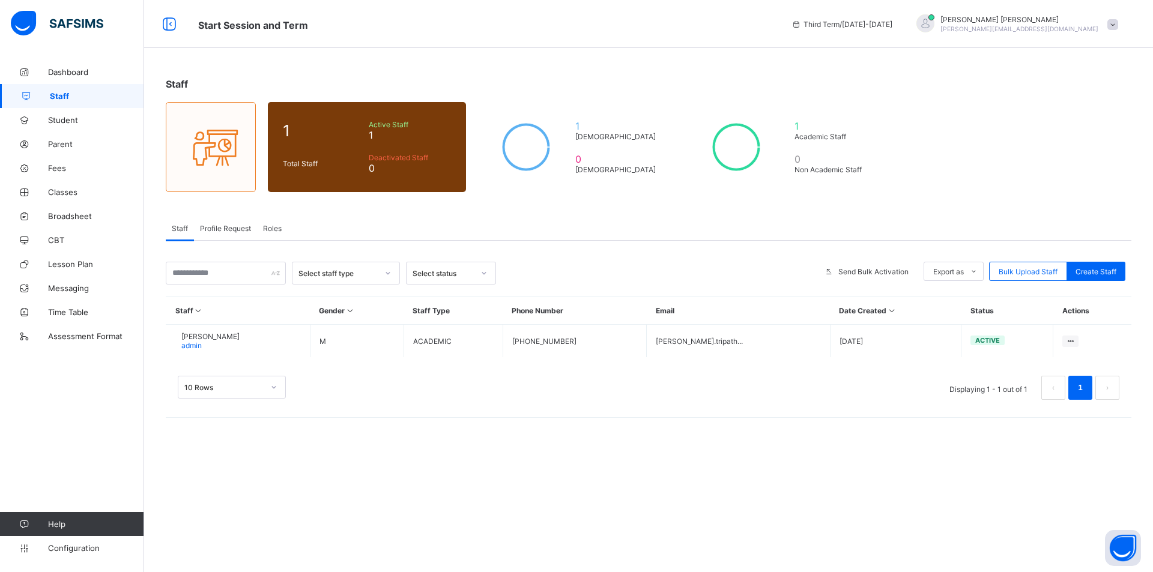
click at [238, 224] on span "Profile Request" at bounding box center [225, 228] width 51 height 9
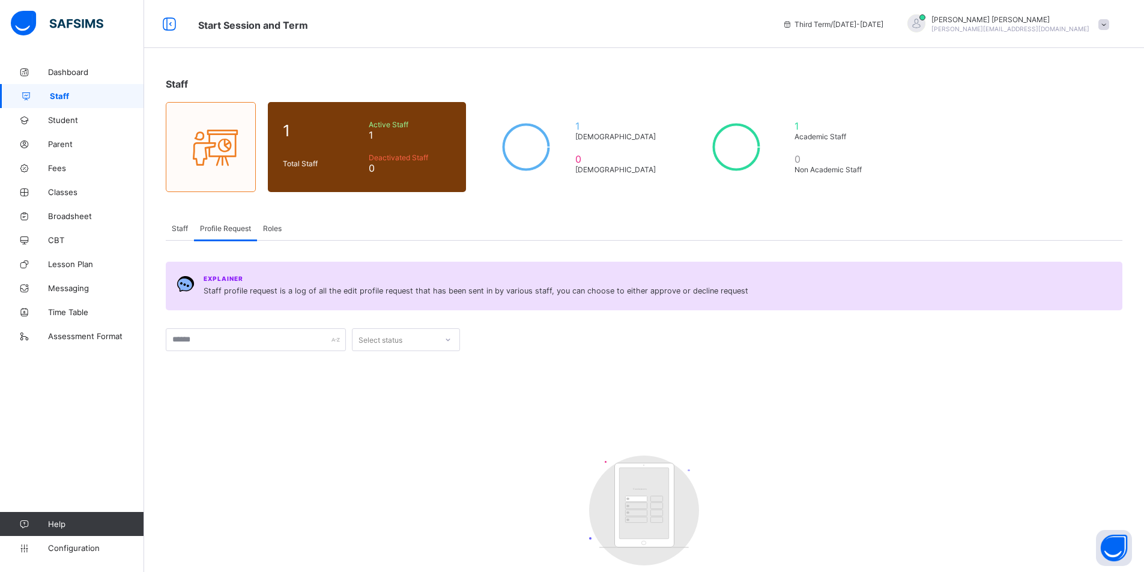
click at [271, 231] on span "Roles" at bounding box center [272, 228] width 19 height 9
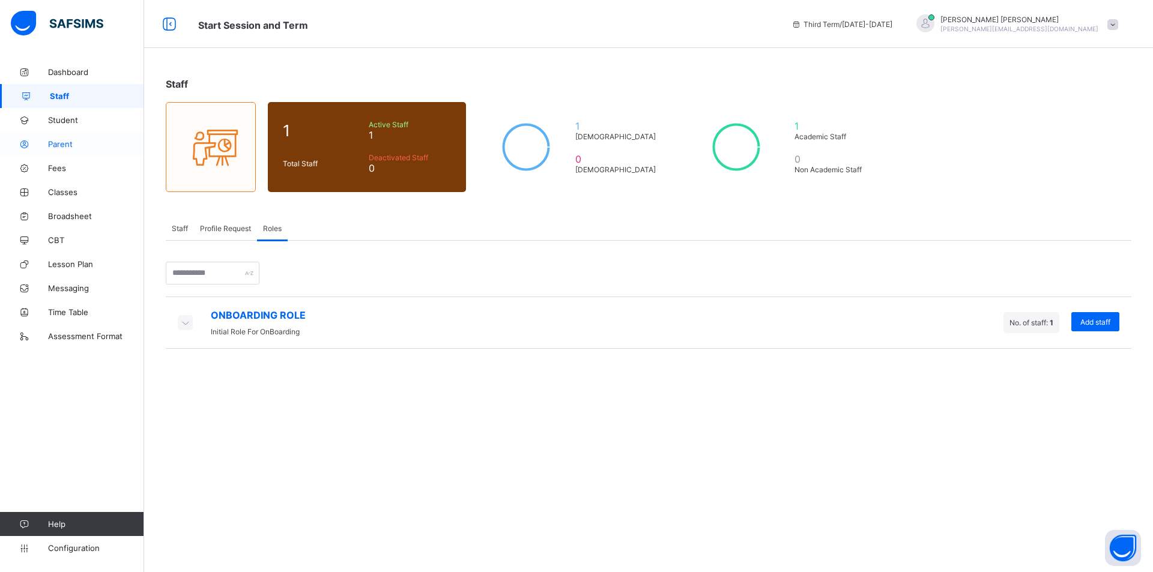
click at [68, 144] on span "Parent" at bounding box center [96, 144] width 96 height 10
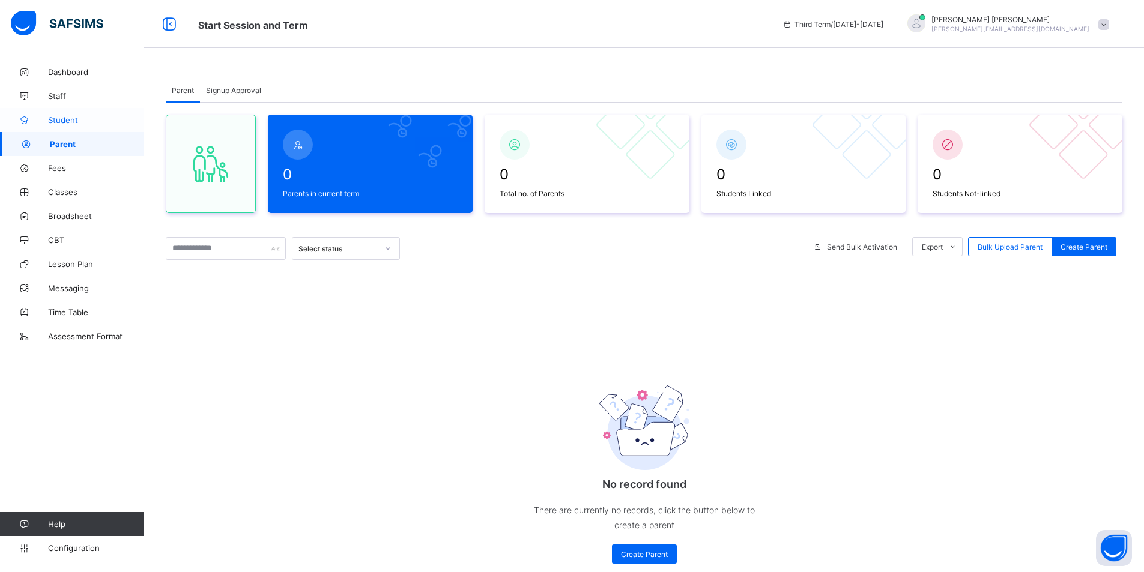
click at [56, 123] on span "Student" at bounding box center [96, 120] width 96 height 10
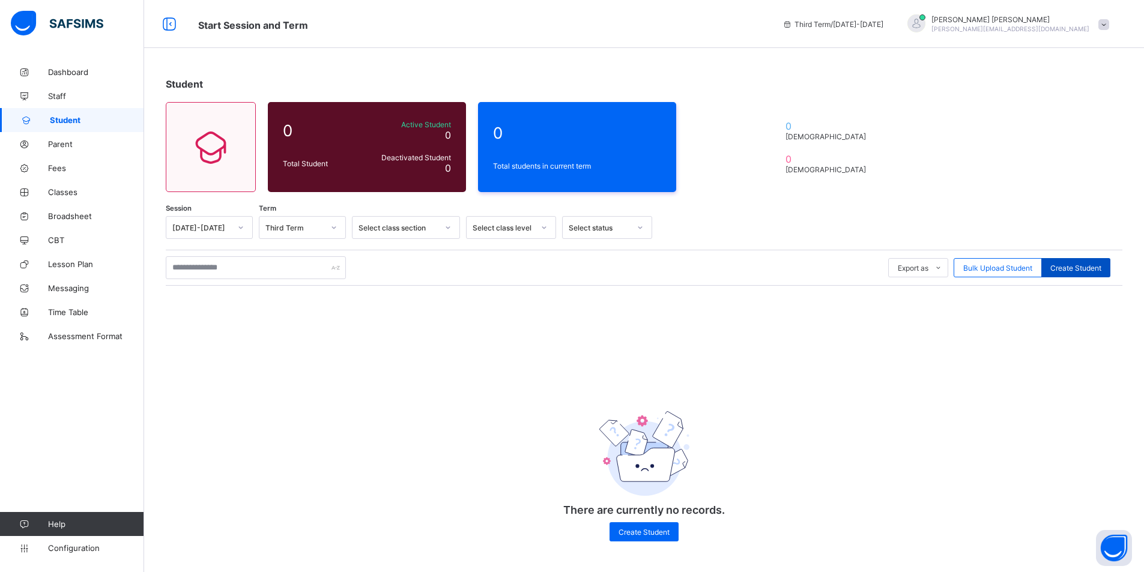
click at [1083, 267] on span "Create Student" at bounding box center [1075, 268] width 51 height 9
select select "**"
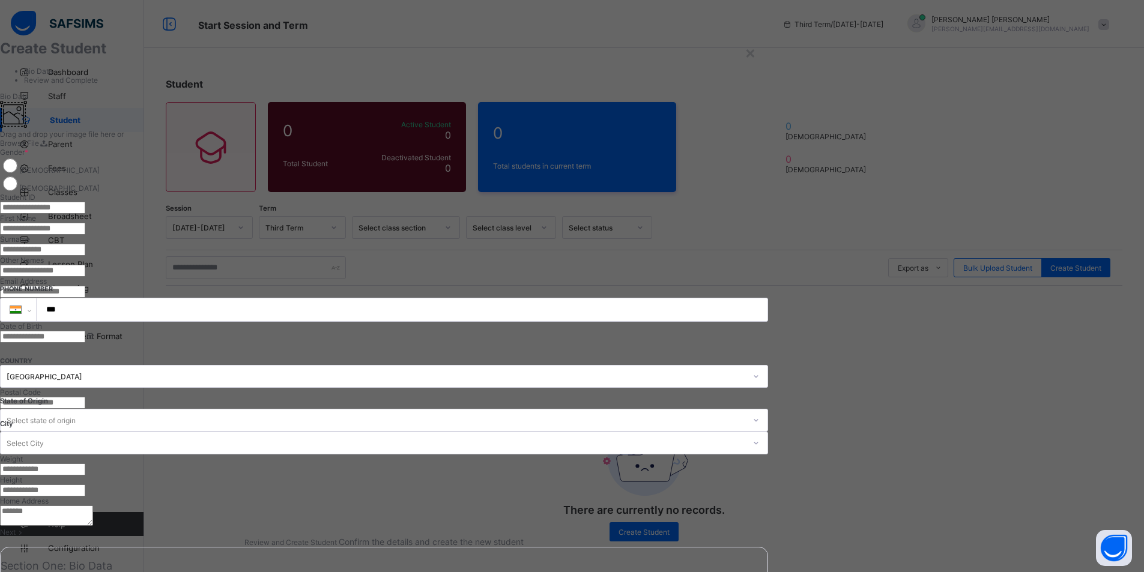
click at [124, 85] on ul "Bio Data Review and Complete" at bounding box center [384, 76] width 768 height 18
click at [756, 52] on div "×" at bounding box center [750, 52] width 11 height 20
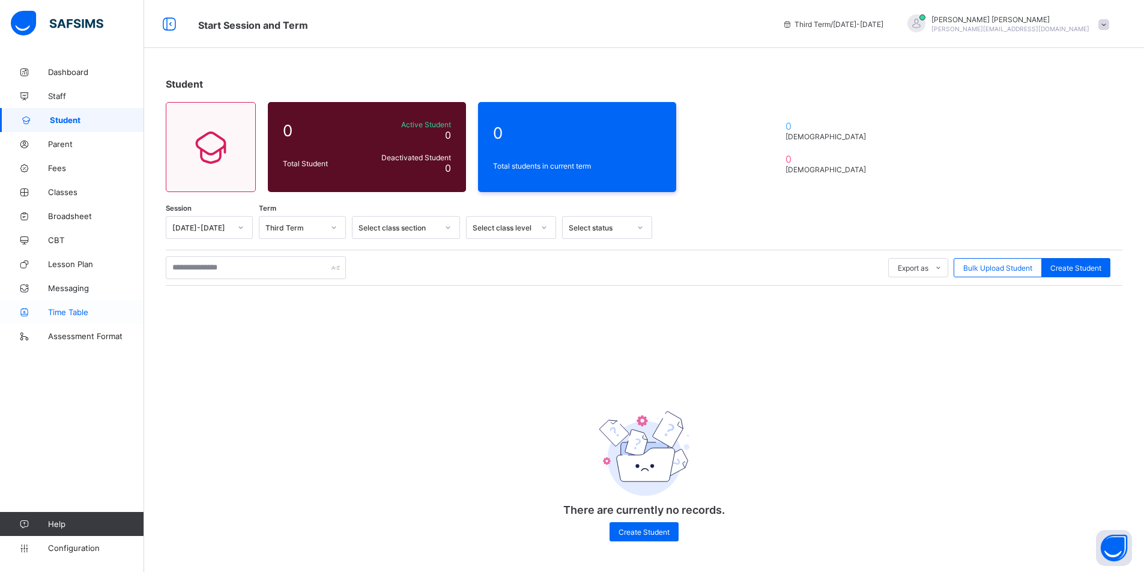
click at [77, 307] on link "Time Table" at bounding box center [72, 312] width 144 height 24
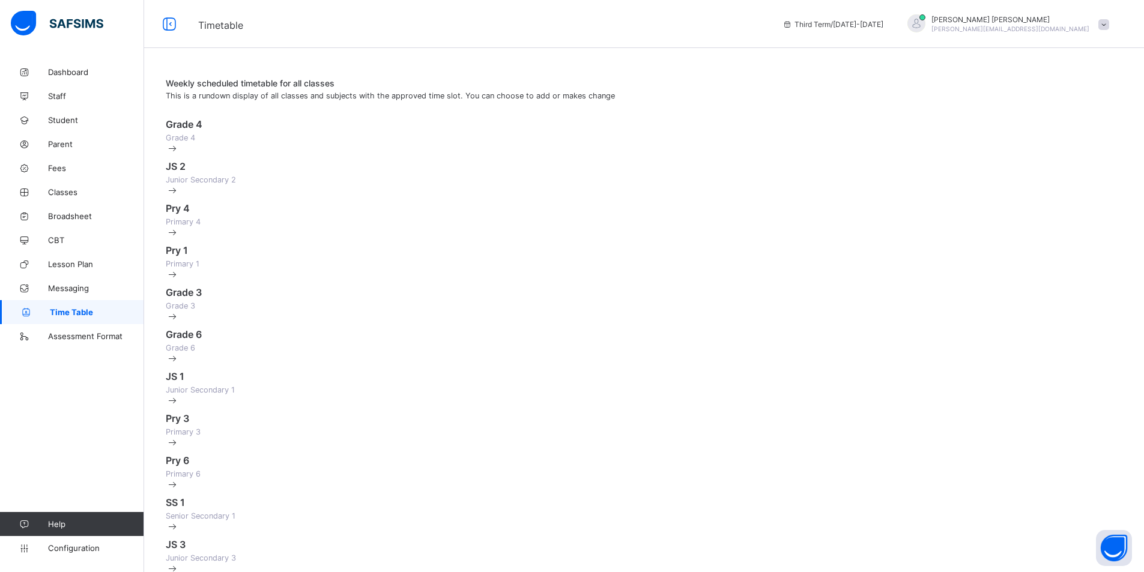
click at [392, 133] on span at bounding box center [644, 131] width 957 height 3
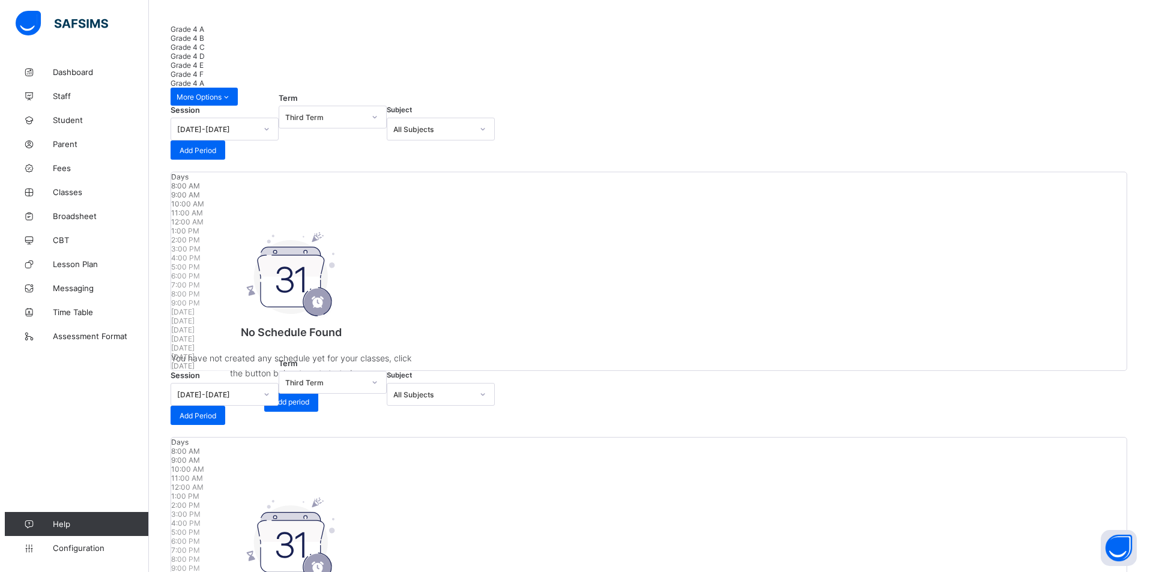
scroll to position [120, 0]
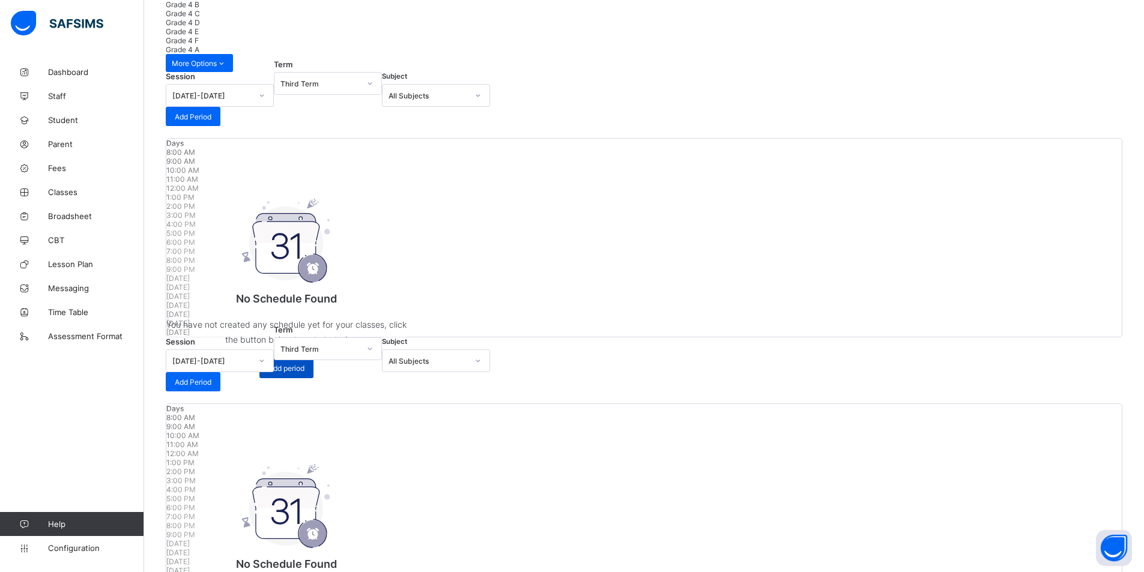
click at [305, 373] on span "Add period" at bounding box center [286, 368] width 36 height 9
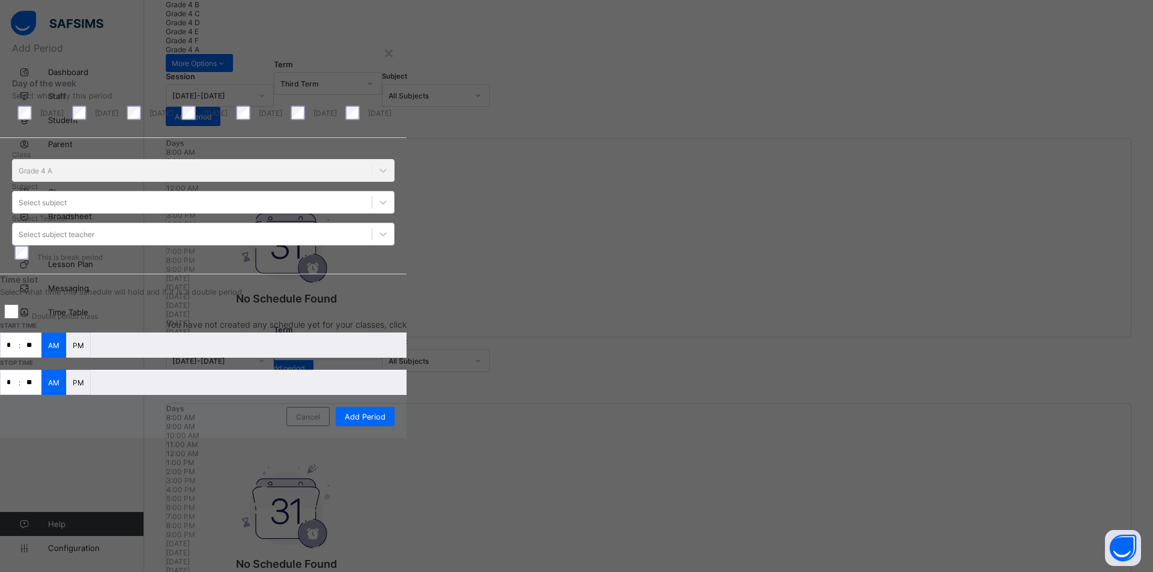
click at [231, 126] on div "[DATE]" at bounding box center [203, 112] width 55 height 25
click at [282, 120] on div "[DATE]" at bounding box center [258, 113] width 49 height 14
click at [337, 120] on div "[DATE]" at bounding box center [312, 113] width 49 height 14
click at [395, 182] on div "Class Grade 4 A" at bounding box center [203, 166] width 383 height 32
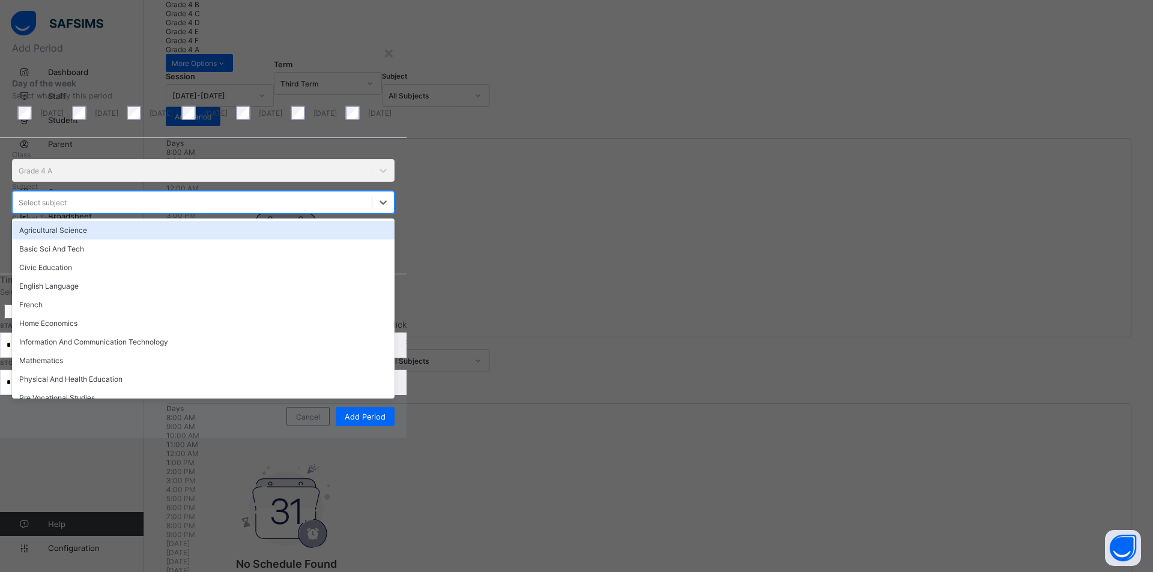
click at [395, 214] on div "Select subject" at bounding box center [203, 202] width 383 height 23
click at [395, 182] on div "Class Grade 4 A" at bounding box center [203, 166] width 383 height 32
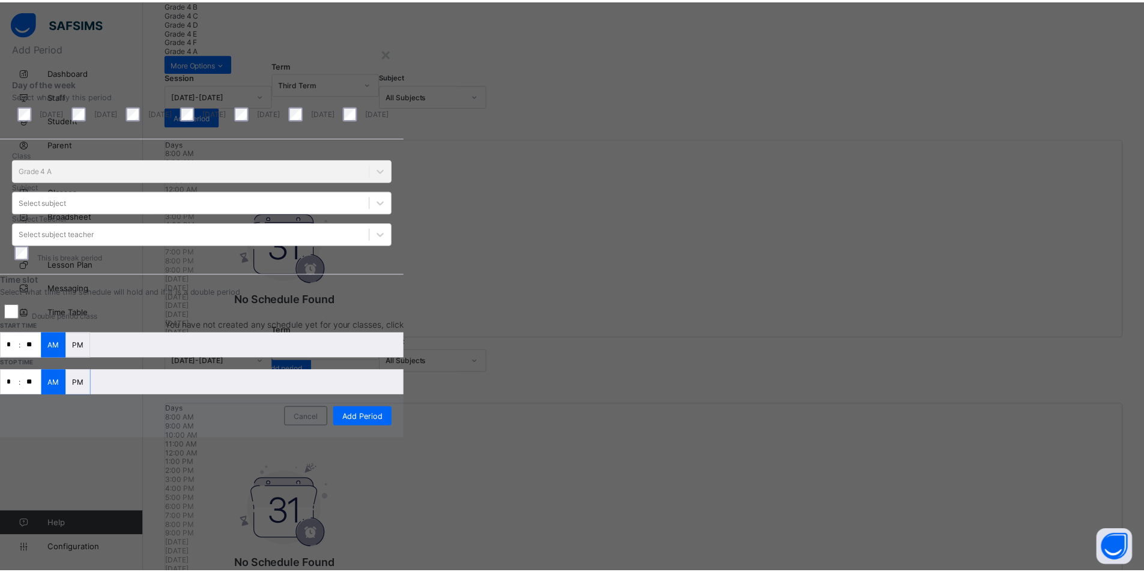
scroll to position [23, 0]
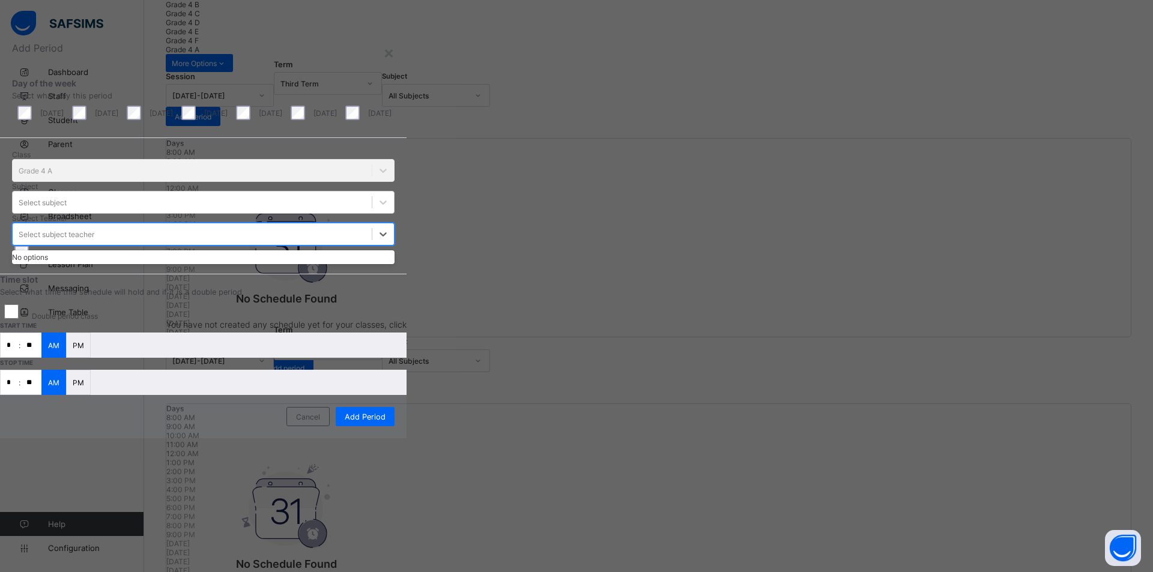
click at [94, 239] on div "Select subject teacher" at bounding box center [57, 234] width 76 height 9
click at [407, 153] on div "Class Grade 4 A Subject Select subject Subject Teacher 0 results available. Use…" at bounding box center [203, 206] width 407 height 136
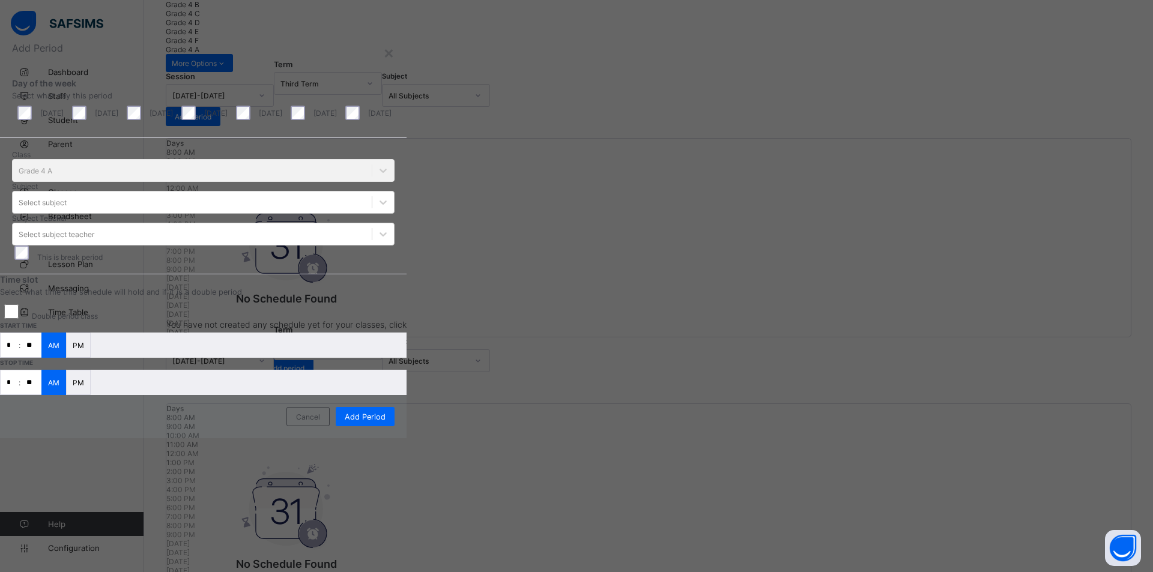
drag, startPoint x: 672, startPoint y: 527, endPoint x: 676, endPoint y: 509, distance: 19.1
click at [330, 426] on div "Cancel" at bounding box center [307, 416] width 43 height 19
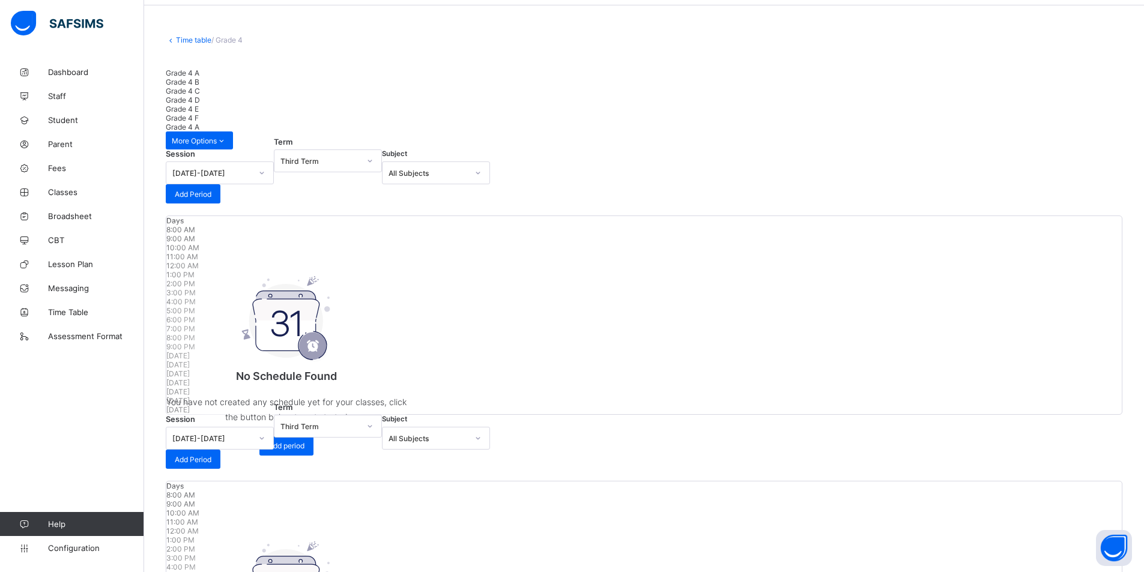
scroll to position [0, 0]
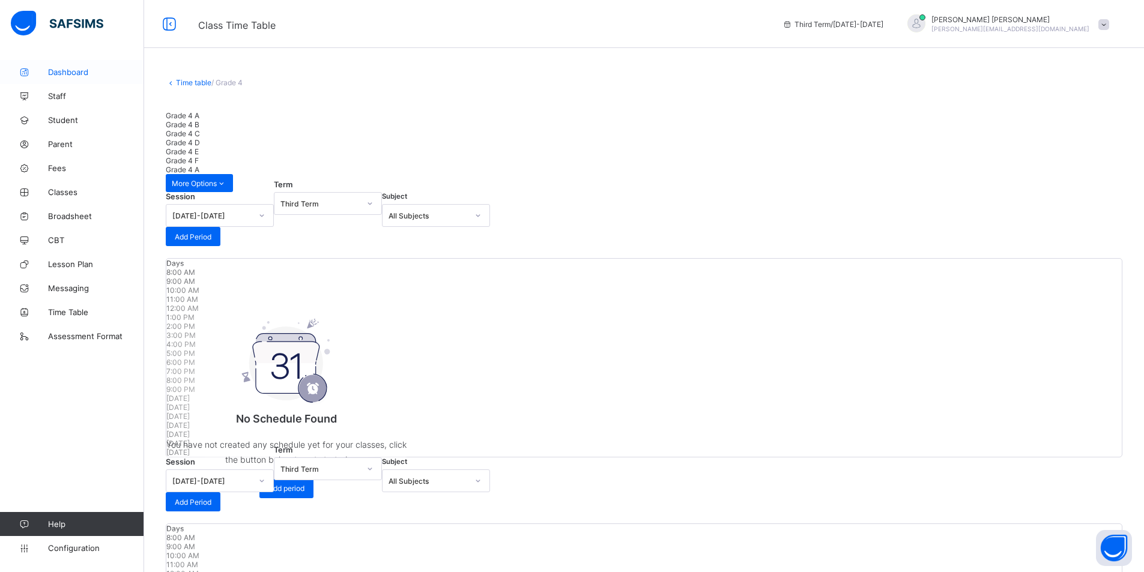
click at [80, 73] on span "Dashboard" at bounding box center [96, 72] width 96 height 10
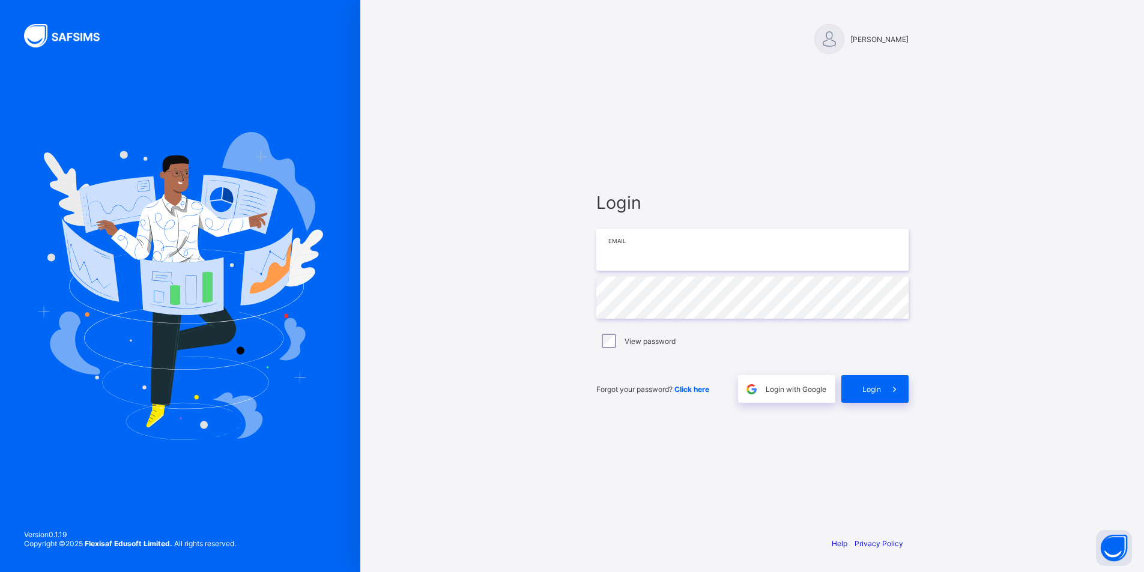
type input "**********"
